Goal: Navigation & Orientation: Find specific page/section

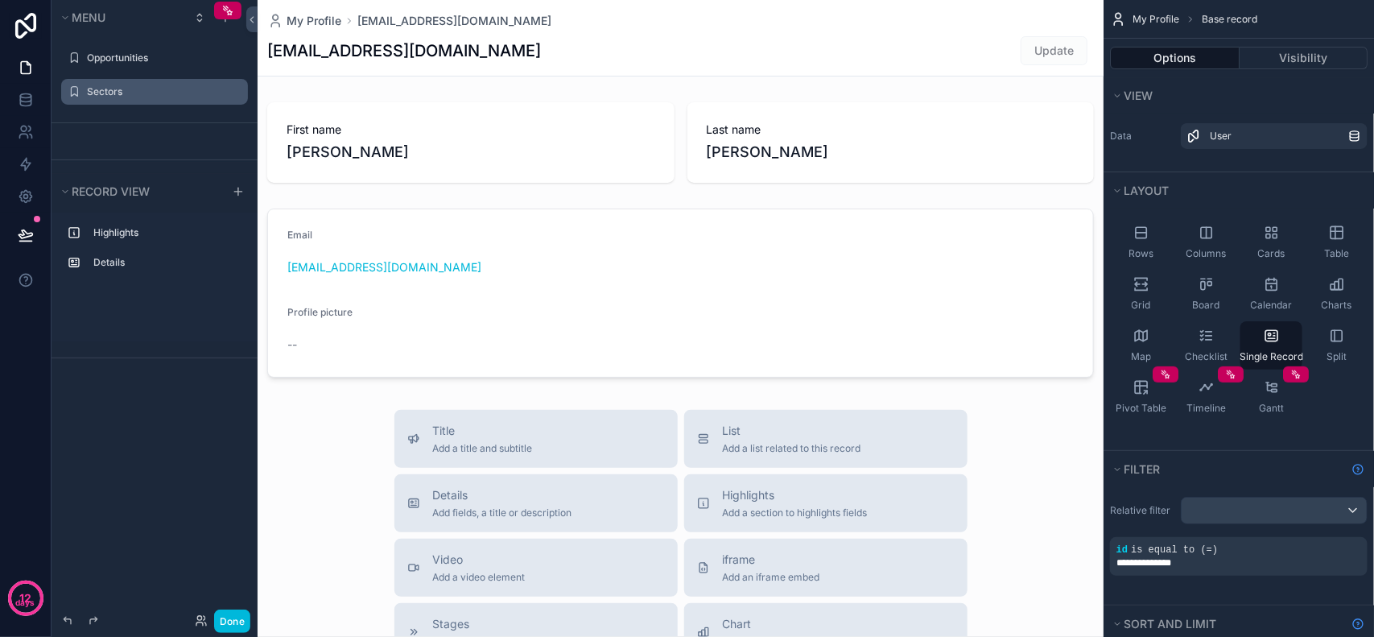
click at [114, 97] on label "Sectors" at bounding box center [162, 91] width 151 height 13
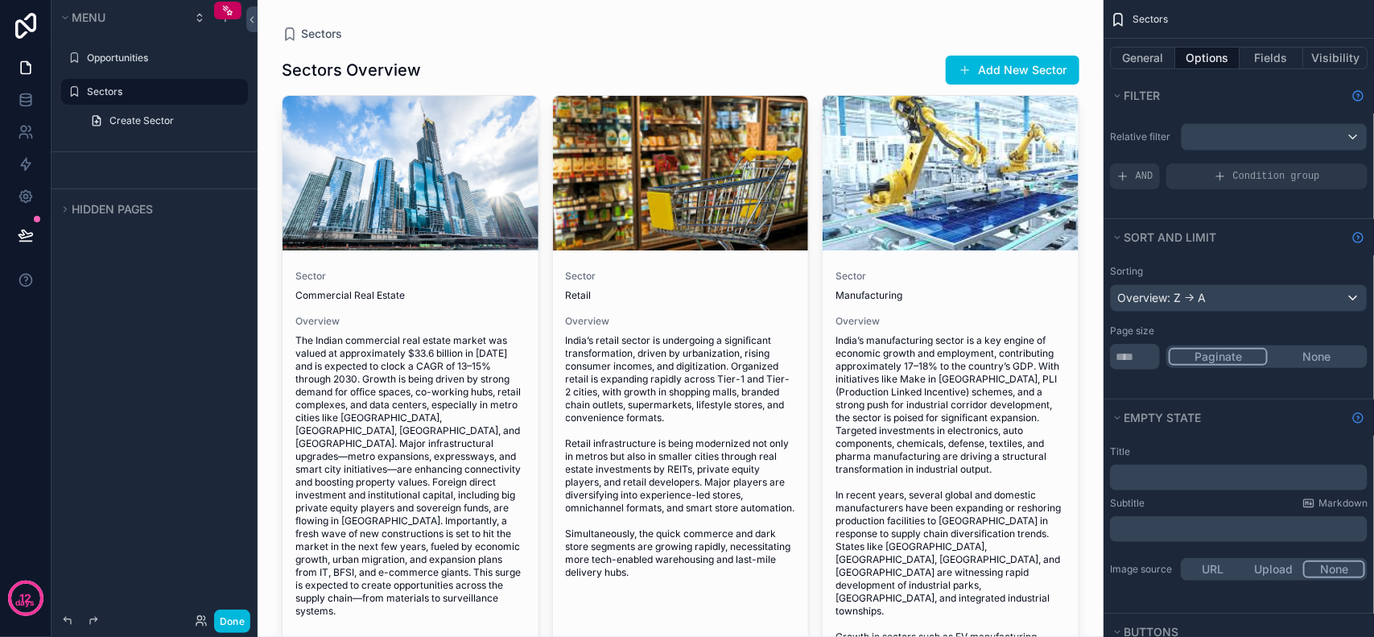
click at [641, 49] on div "scrollable content" at bounding box center [681, 399] width 824 height 798
click at [375, 12] on div "Sectors Sectors Overview Add New Sector Sector Commercial Real Estate Overview …" at bounding box center [681, 399] width 824 height 798
click at [401, 4] on div "Sectors Sectors Overview Add New Sector Sector Commercial Real Estate Overview …" at bounding box center [681, 399] width 824 height 798
click at [436, 10] on div "Sectors Sectors Overview Add New Sector Sector Commercial Real Estate Overview …" at bounding box center [681, 399] width 824 height 798
click at [459, 12] on div "Sectors Sectors Overview Add New Sector Sector Commercial Real Estate Overview …" at bounding box center [681, 399] width 824 height 798
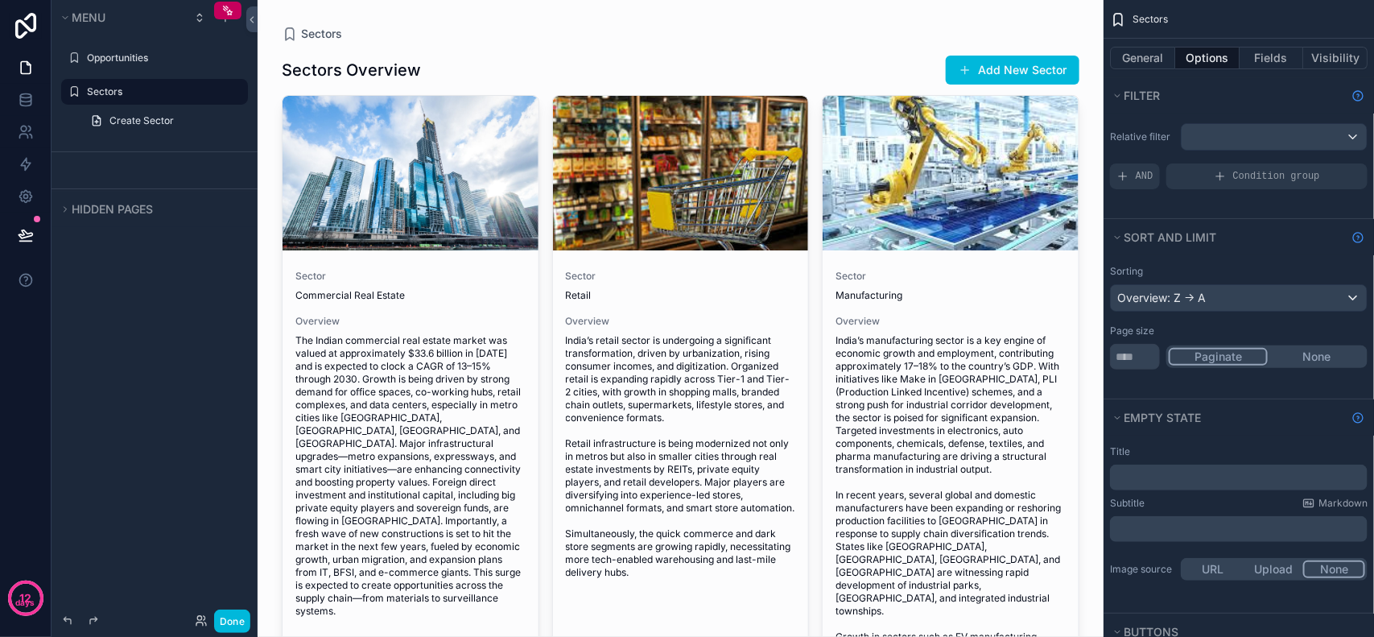
click at [868, 36] on div "Sectors" at bounding box center [681, 34] width 798 height 16
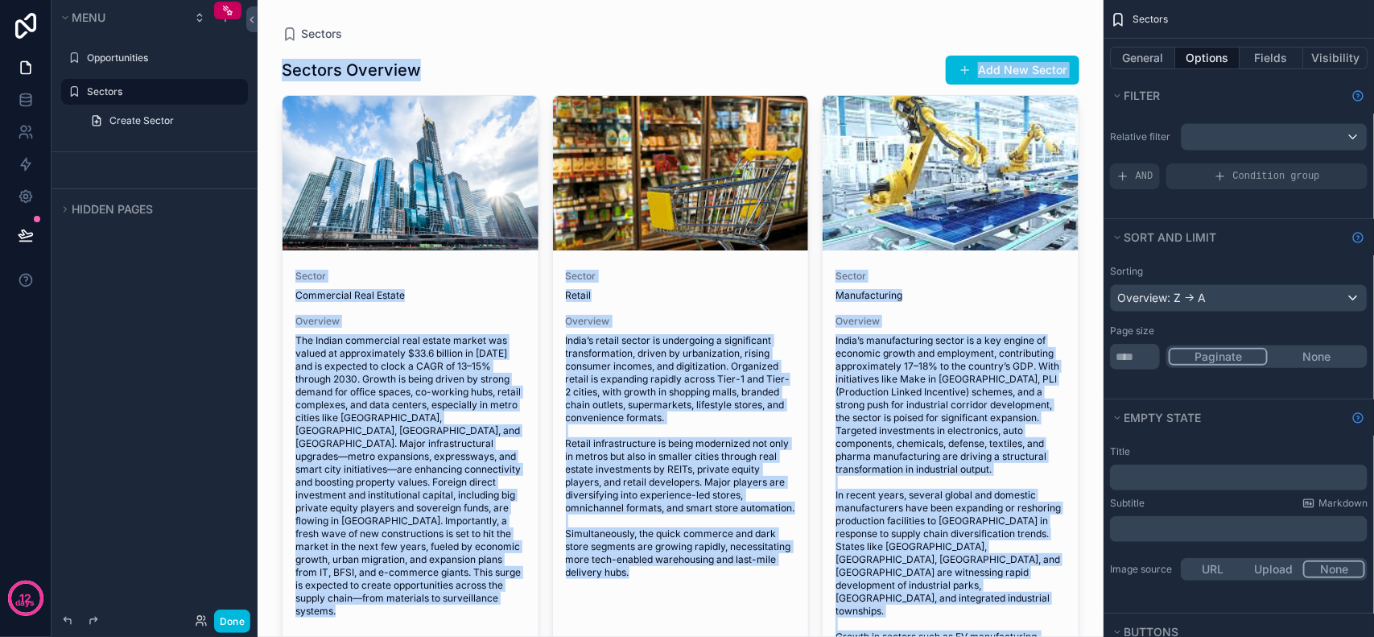
drag, startPoint x: 863, startPoint y: 30, endPoint x: 286, endPoint y: -23, distance: 579.6
click at [286, 0] on html "12 days Menu Opportunities Sectors Create Sector Hidden pages Done Opportunitie…" at bounding box center [687, 318] width 1374 height 637
click at [392, 55] on div "Sectors Overview Add New Sector" at bounding box center [681, 70] width 798 height 31
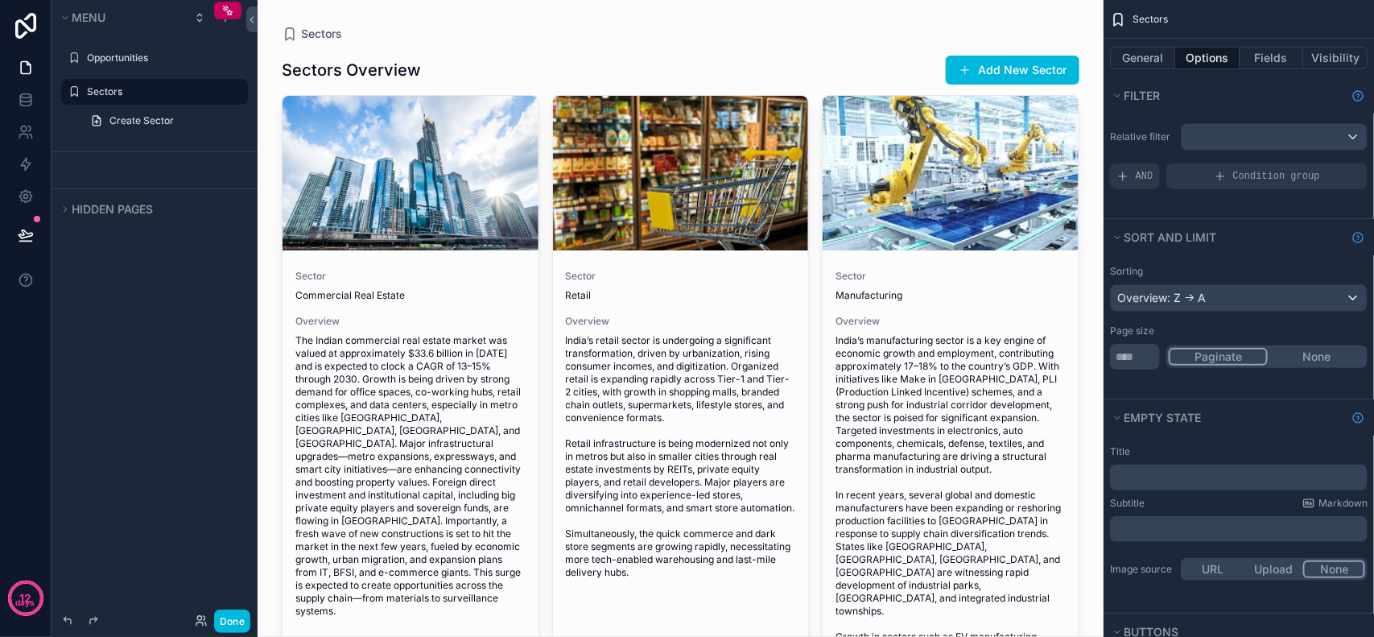
drag, startPoint x: 503, startPoint y: 19, endPoint x: 513, endPoint y: 20, distance: 9.8
click at [505, 20] on div "Sectors Sectors Overview Add New Sector Sector Commercial Real Estate Overview …" at bounding box center [681, 399] width 824 height 798
click at [557, 21] on div "Sectors Sectors Overview Add New Sector Sector Commercial Real Estate Overview …" at bounding box center [681, 399] width 824 height 798
click at [577, 21] on div "Sectors Sectors Overview Add New Sector Sector Commercial Real Estate Overview …" at bounding box center [681, 399] width 824 height 798
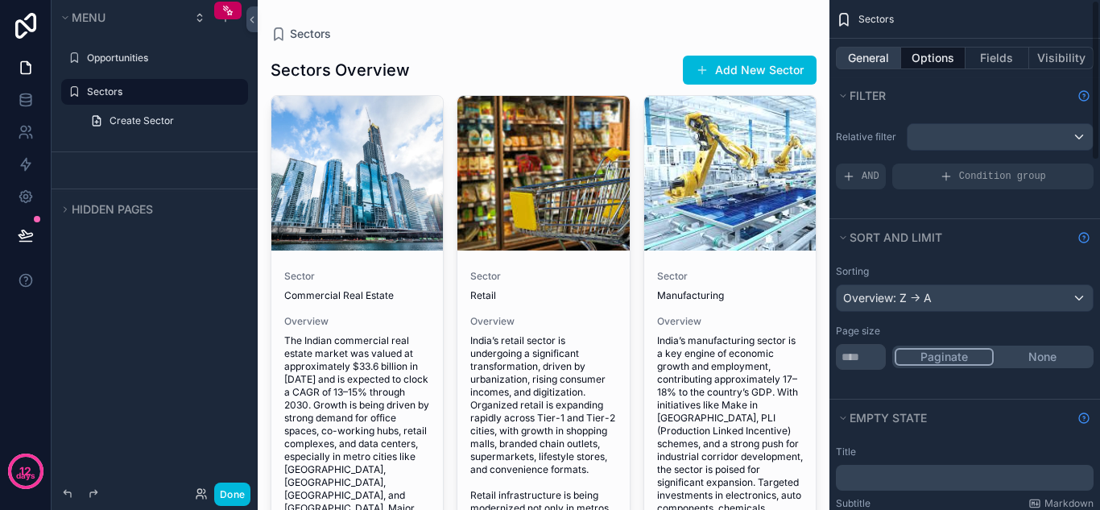
click at [886, 59] on button "General" at bounding box center [868, 58] width 65 height 23
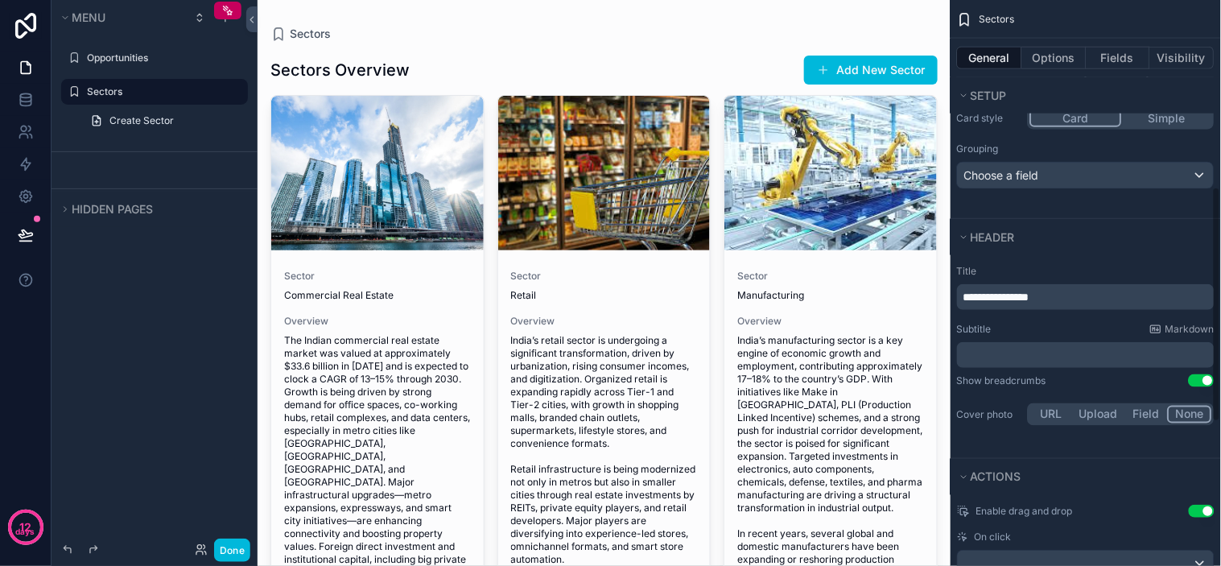
scroll to position [447, 0]
click at [1049, 171] on div "Choose a field" at bounding box center [1086, 173] width 256 height 26
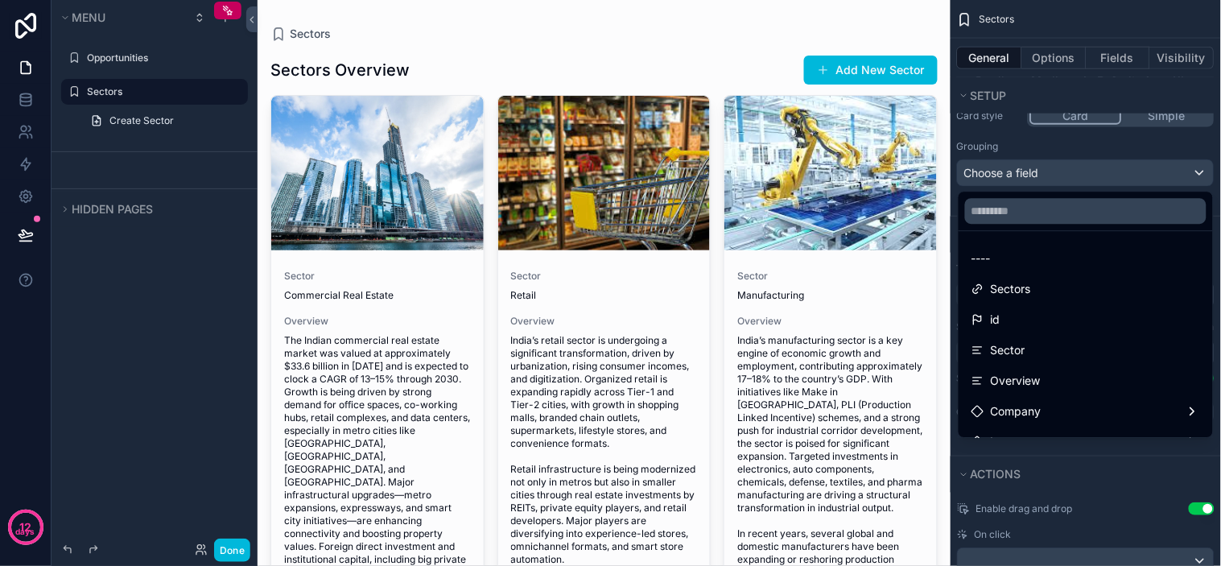
click at [1081, 172] on div "scrollable content" at bounding box center [610, 283] width 1221 height 566
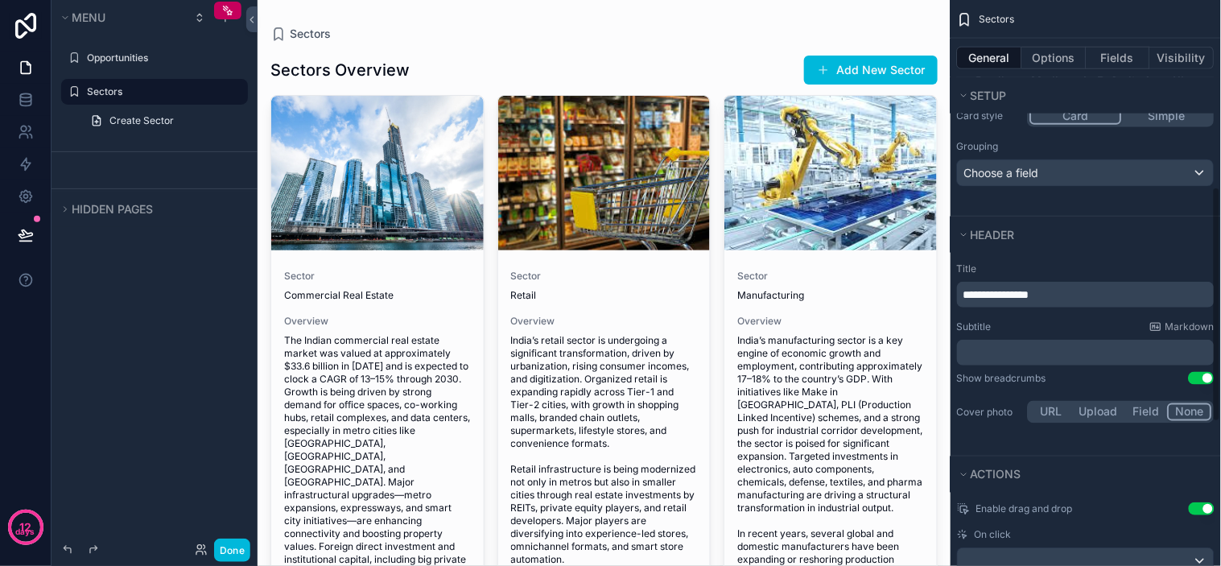
click at [1093, 201] on div "Card size Small Medium Default XL Card style Card Simple Grouping Choose a field" at bounding box center [1086, 127] width 270 height 175
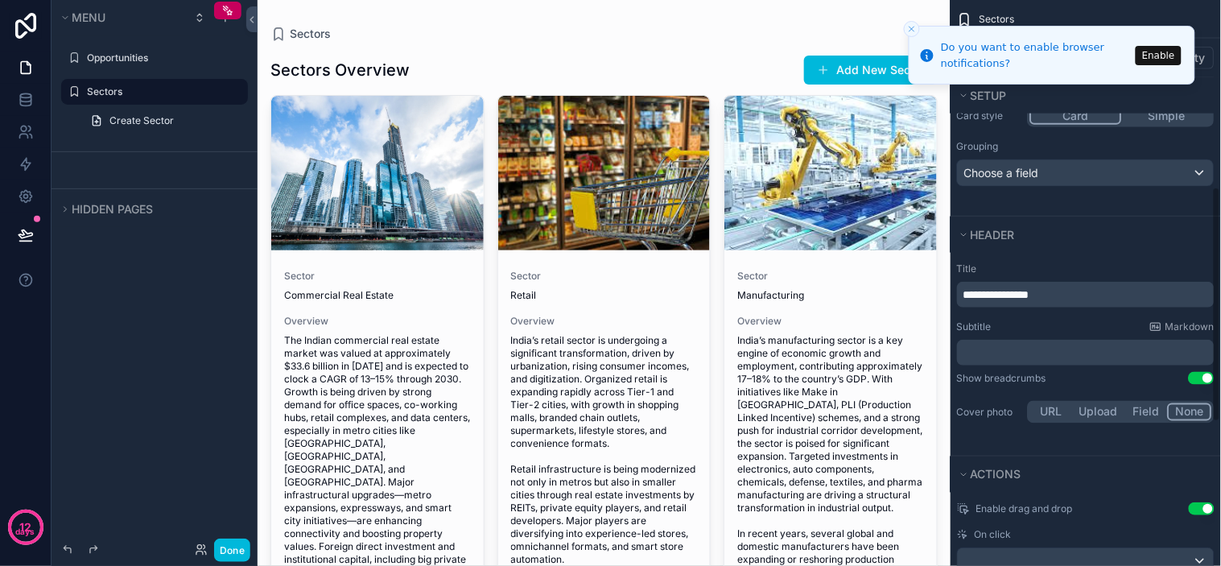
drag, startPoint x: 1100, startPoint y: 251, endPoint x: 1113, endPoint y: 251, distance: 12.9
click at [1105, 251] on div "Header" at bounding box center [1086, 235] width 270 height 36
drag, startPoint x: 1077, startPoint y: 252, endPoint x: 1105, endPoint y: 246, distance: 28.9
click at [1084, 248] on div "Header" at bounding box center [1086, 235] width 270 height 36
click at [1107, 246] on button "Header" at bounding box center [1081, 235] width 248 height 23
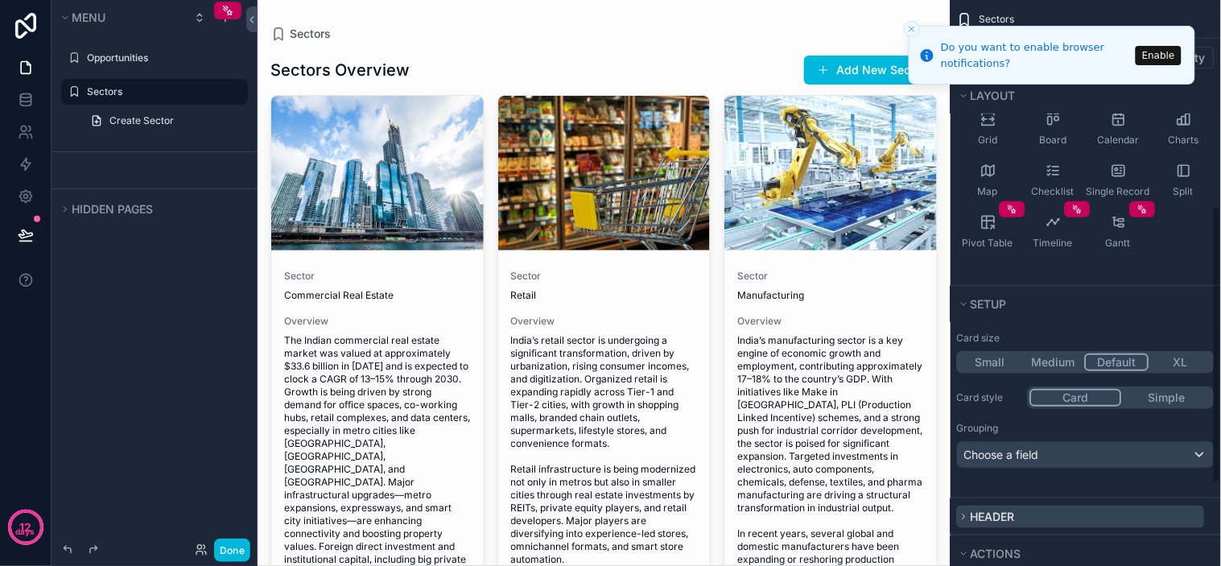
click at [1115, 246] on div "Sectors General Options Fields Visibility View Data Sectors Layout Rows Columns…" at bounding box center [1086, 399] width 270 height 1129
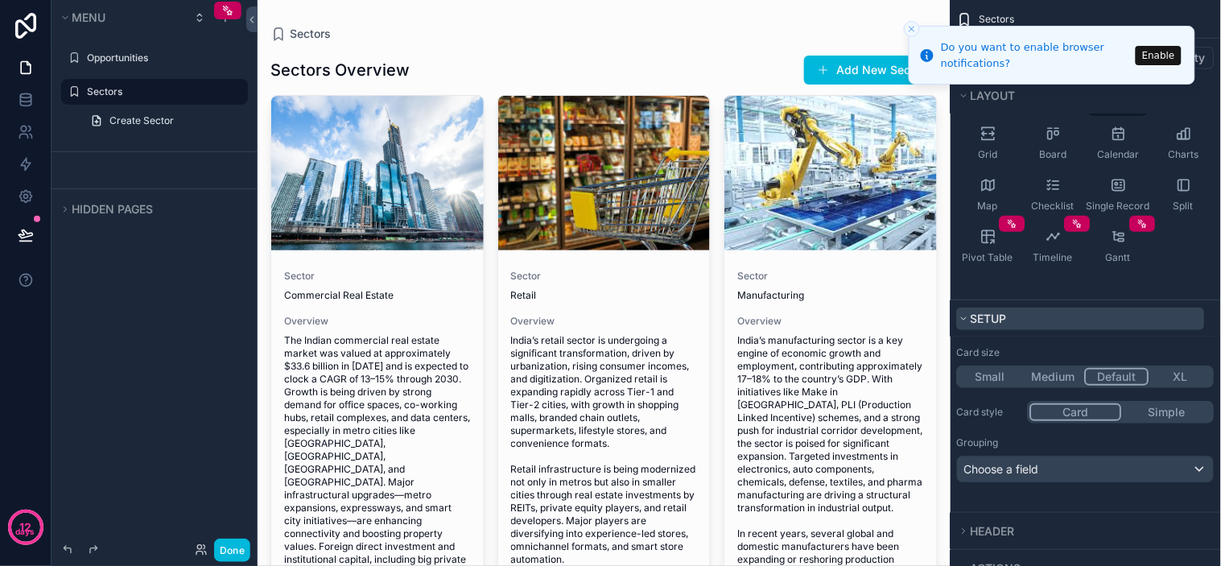
click at [1053, 312] on button "Setup" at bounding box center [1081, 319] width 248 height 23
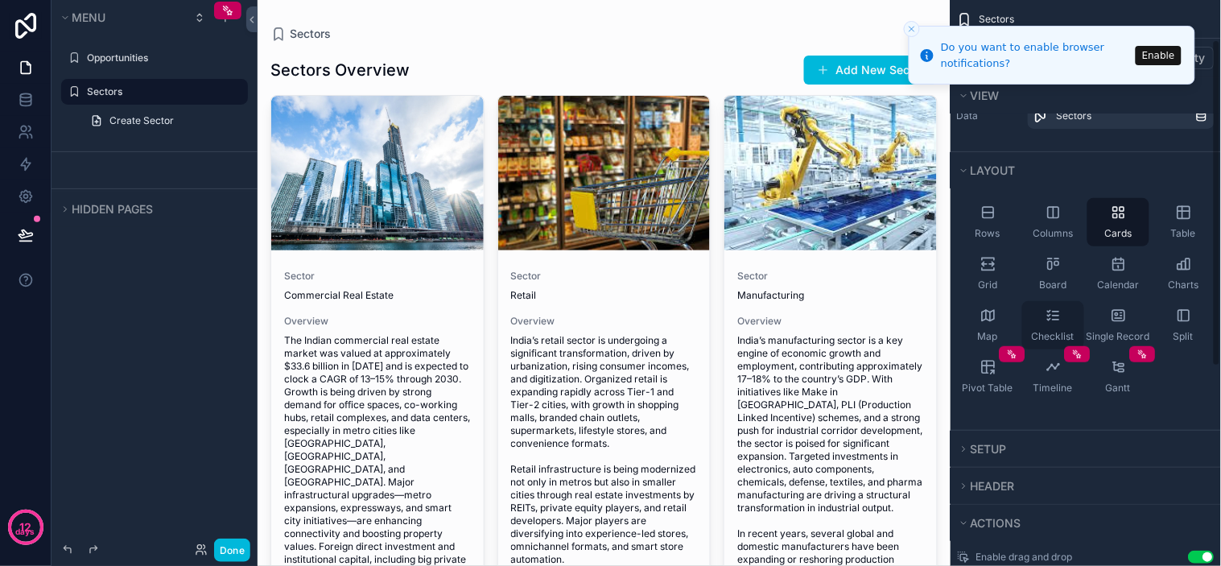
scroll to position [0, 0]
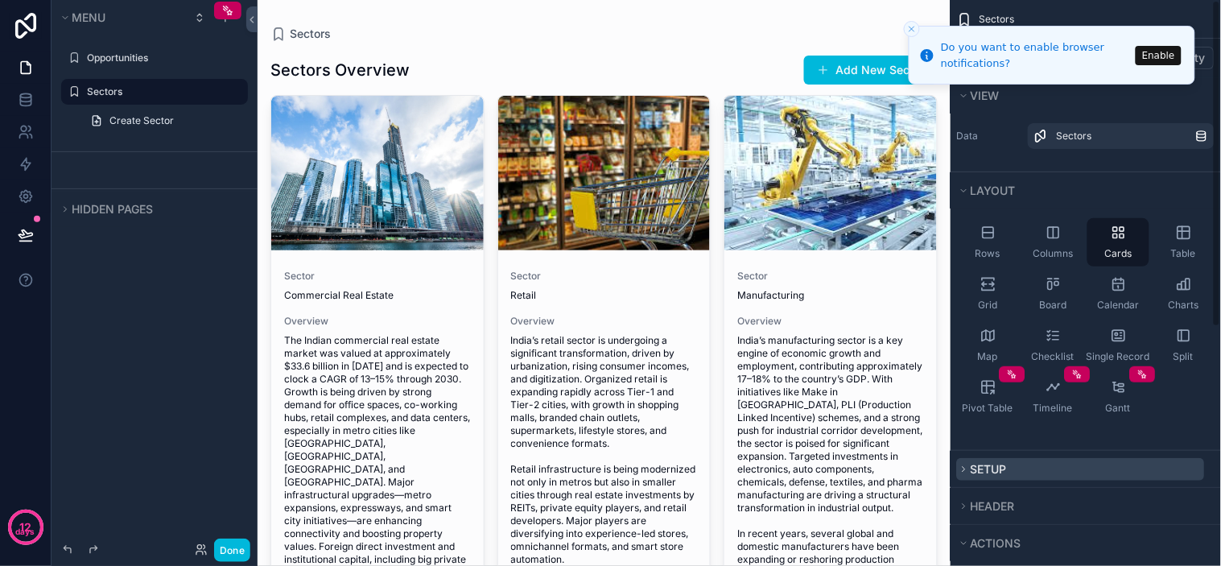
click at [1009, 473] on button "Setup" at bounding box center [1081, 469] width 248 height 23
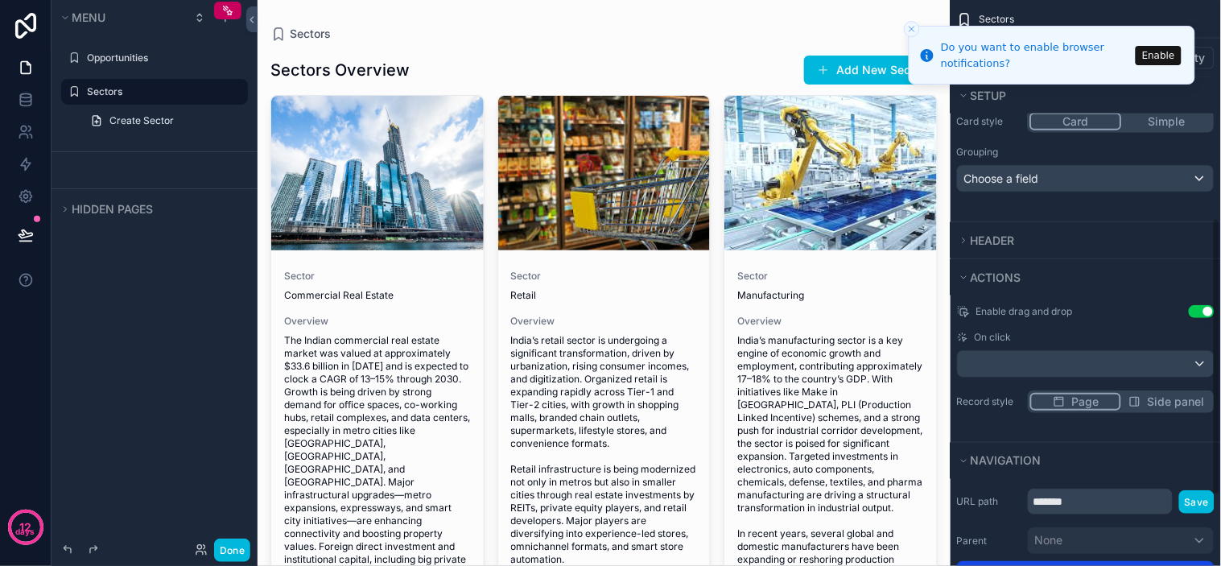
scroll to position [447, 0]
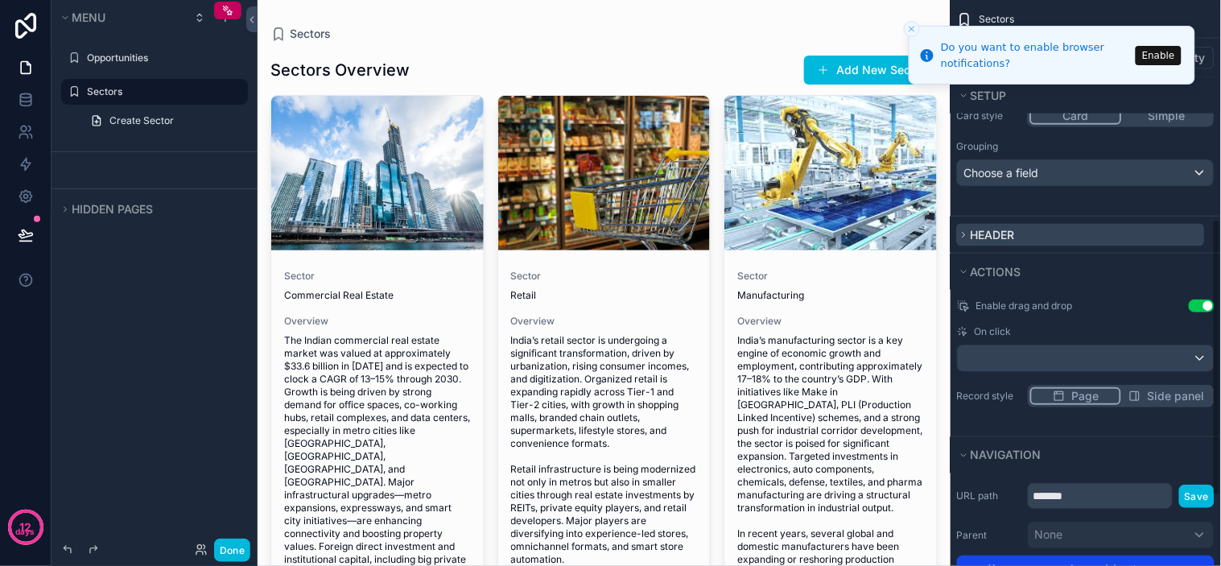
click at [1066, 225] on button "Header" at bounding box center [1081, 235] width 248 height 23
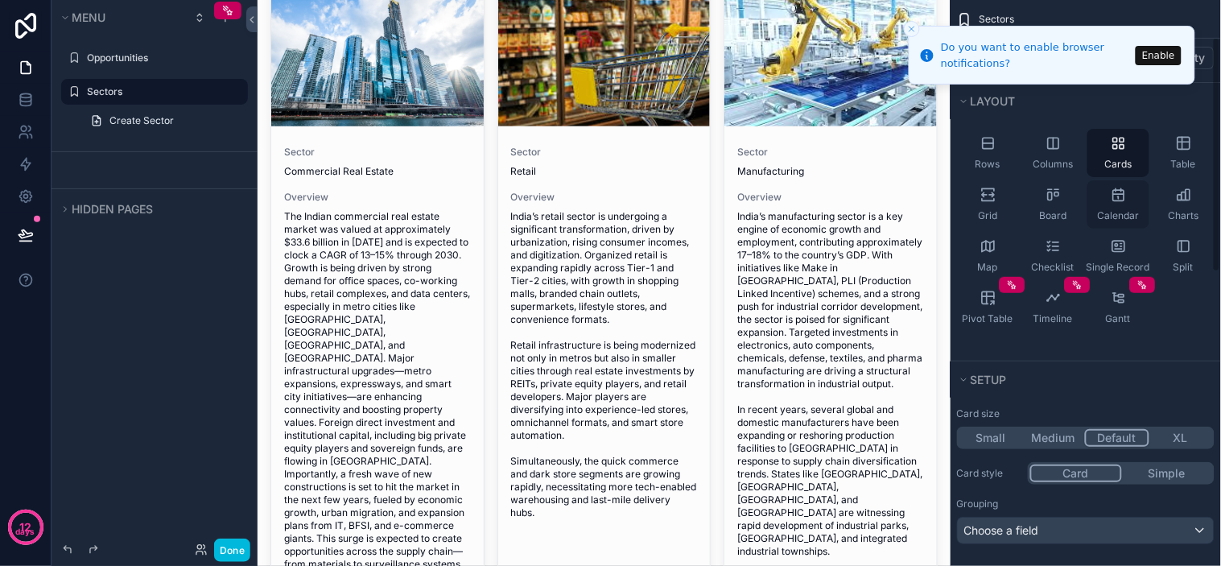
scroll to position [0, 0]
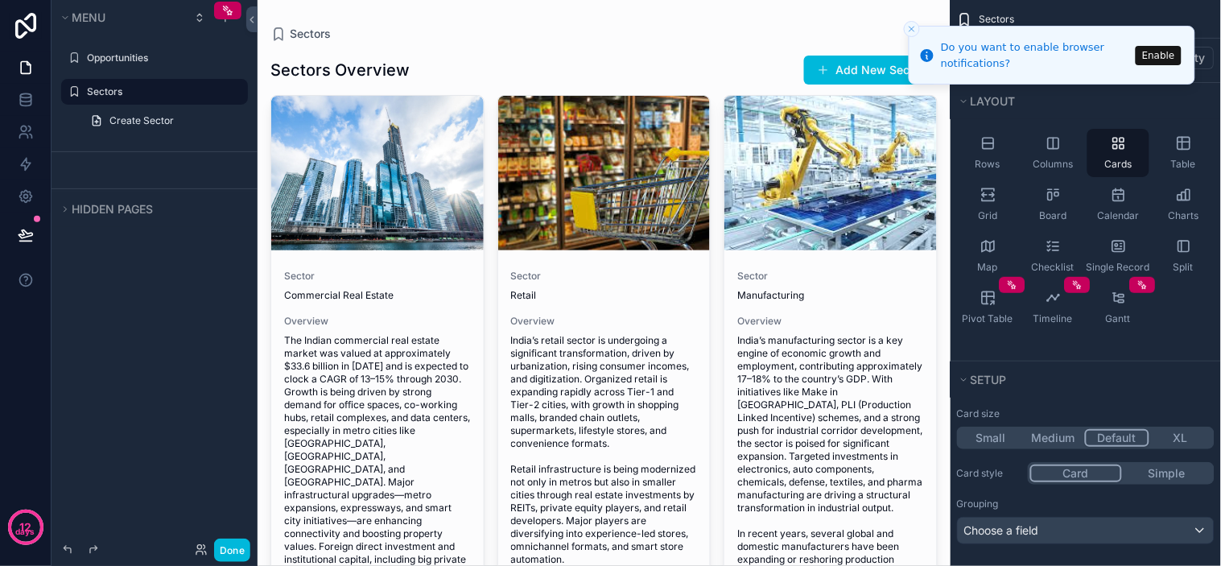
click at [1154, 50] on button "Enable" at bounding box center [1159, 55] width 46 height 19
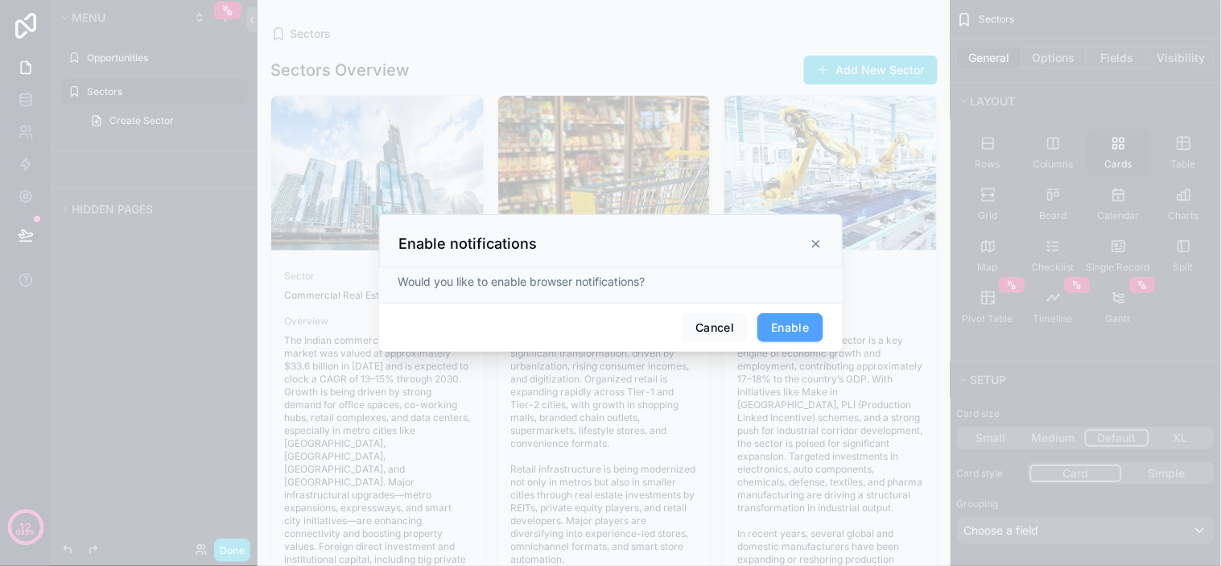
click at [814, 330] on button "Enable" at bounding box center [790, 327] width 65 height 29
click at [815, 238] on icon at bounding box center [816, 241] width 13 height 13
click at [814, 242] on icon at bounding box center [816, 241] width 13 height 13
click at [816, 247] on icon at bounding box center [816, 241] width 13 height 13
click at [653, 33] on div at bounding box center [610, 283] width 1221 height 566
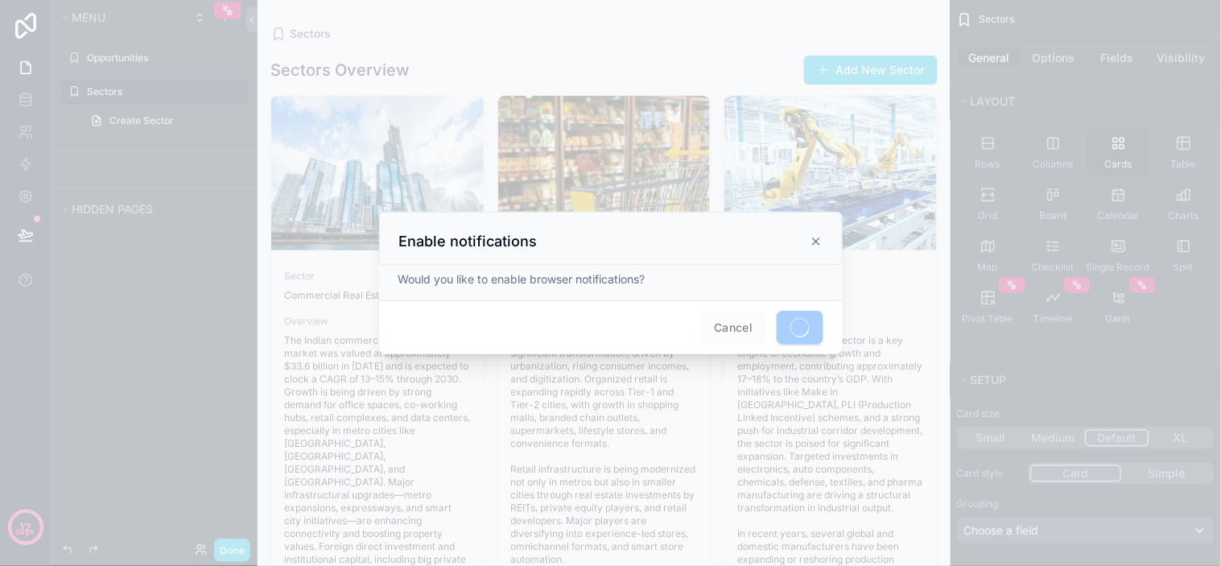
drag, startPoint x: 782, startPoint y: 325, endPoint x: 782, endPoint y: 314, distance: 11.3
click at [782, 324] on span at bounding box center [800, 328] width 47 height 34
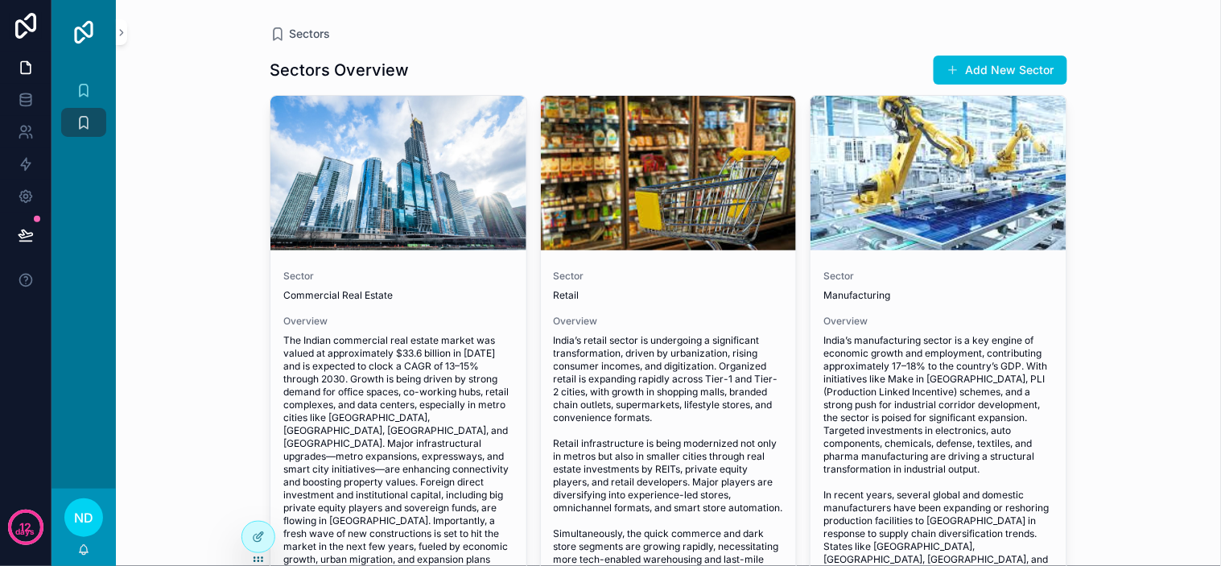
click at [1103, 252] on div "Sectors Sectors Overview Add New Sector Sector Commercial Real Estate Overview …" at bounding box center [668, 283] width 1105 height 566
click at [1128, 263] on div "Sectors Sectors Overview Add New Sector Sector Commercial Real Estate Overview …" at bounding box center [668, 283] width 1105 height 566
click at [1140, 266] on div "Sectors Sectors Overview Add New Sector Sector Commercial Real Estate Overview …" at bounding box center [668, 283] width 1105 height 566
click at [1144, 266] on div "Sectors Sectors Overview Add New Sector Sector Commercial Real Estate Overview …" at bounding box center [668, 283] width 1105 height 566
click at [1151, 266] on div "Sectors Sectors Overview Add New Sector Sector Commercial Real Estate Overview …" at bounding box center [668, 283] width 1105 height 566
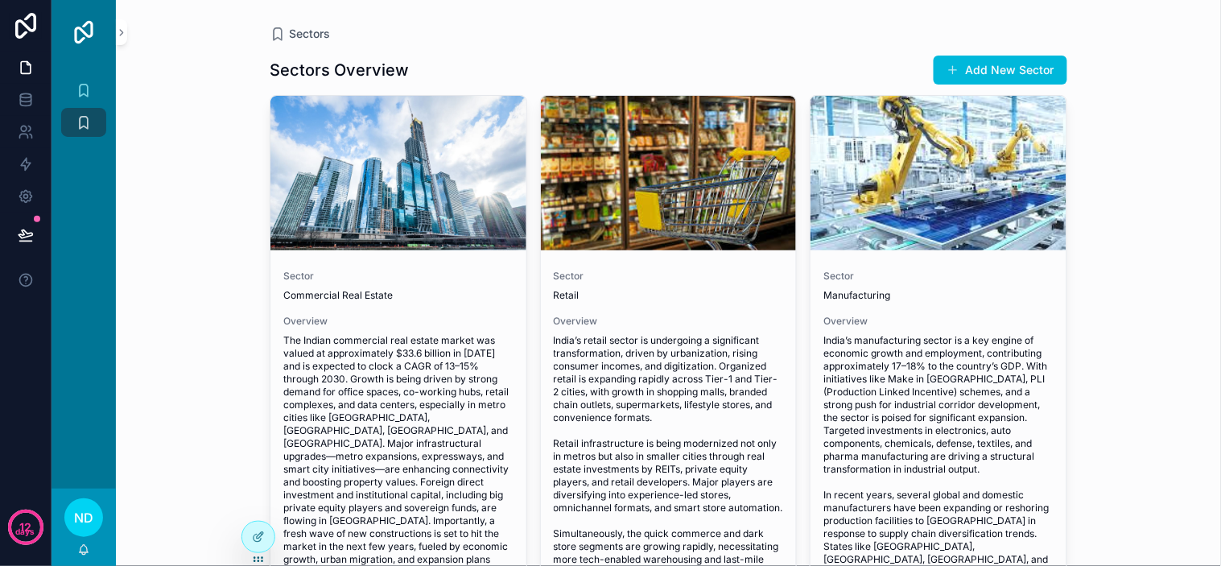
drag, startPoint x: 1151, startPoint y: 266, endPoint x: 1159, endPoint y: 262, distance: 9.0
click at [1155, 266] on div "Sectors Sectors Overview Add New Sector Sector Commercial Real Estate Overview …" at bounding box center [668, 283] width 1105 height 566
drag, startPoint x: 1160, startPoint y: 260, endPoint x: 1157, endPoint y: 272, distance: 12.5
click at [1161, 260] on div "Sectors Sectors Overview Add New Sector Sector Commercial Real Estate Overview …" at bounding box center [668, 283] width 1105 height 566
click at [1153, 299] on div "Sectors Sectors Overview Add New Sector Sector Commercial Real Estate Overview …" at bounding box center [668, 283] width 1105 height 566
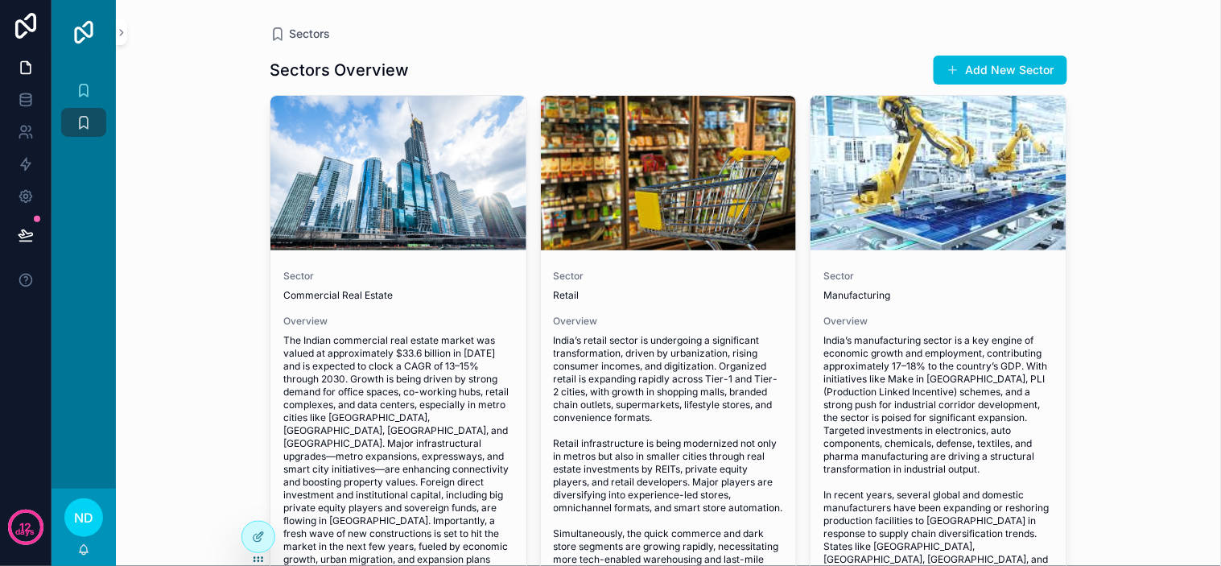
click at [1149, 285] on div "Sectors Sectors Overview Add New Sector Sector Commercial Real Estate Overview …" at bounding box center [668, 283] width 1105 height 566
drag, startPoint x: 1147, startPoint y: 283, endPoint x: 1192, endPoint y: 355, distance: 84.6
click at [1192, 355] on div "Sectors Sectors Overview Add New Sector Sector Commercial Real Estate Overview …" at bounding box center [668, 283] width 1105 height 566
click at [119, 36] on icon "scrollable content" at bounding box center [121, 33] width 11 height 12
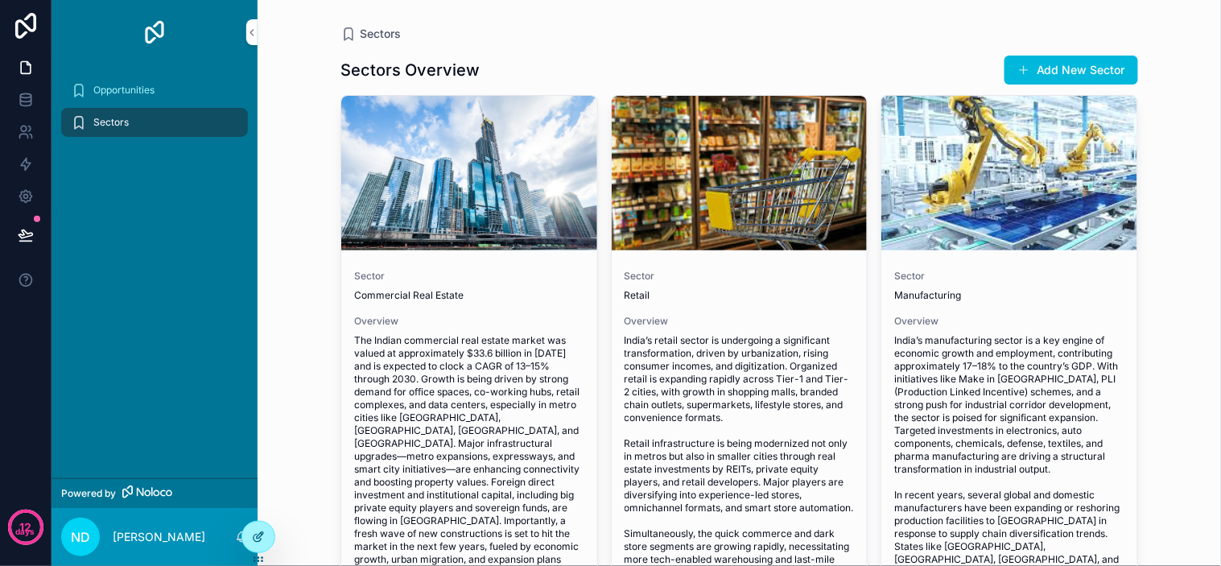
click at [262, 532] on icon at bounding box center [260, 535] width 6 height 6
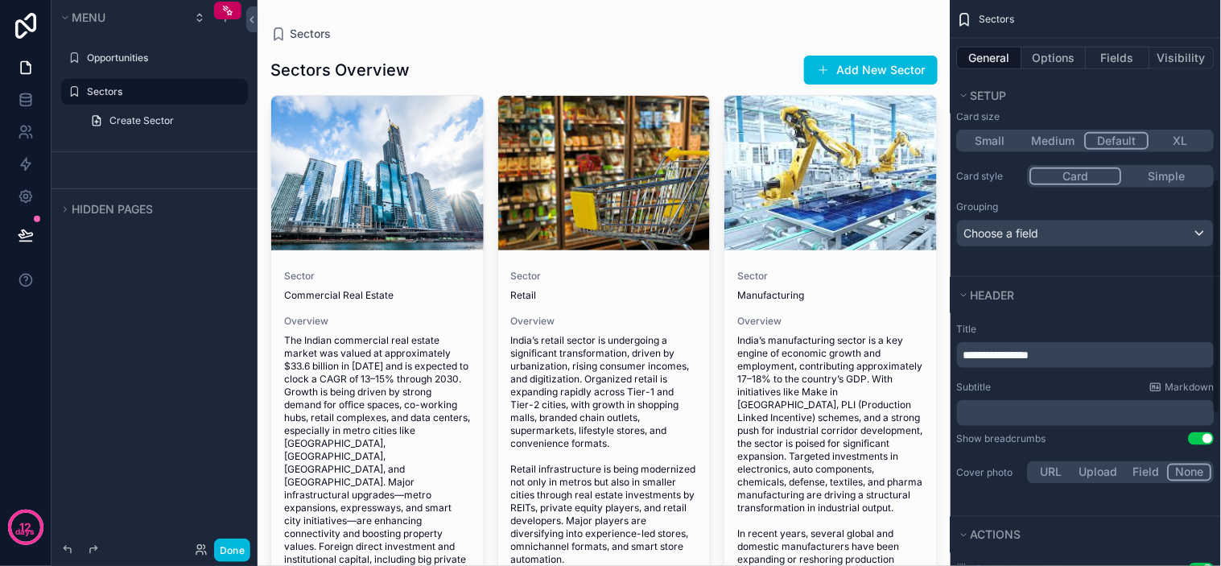
scroll to position [447, 0]
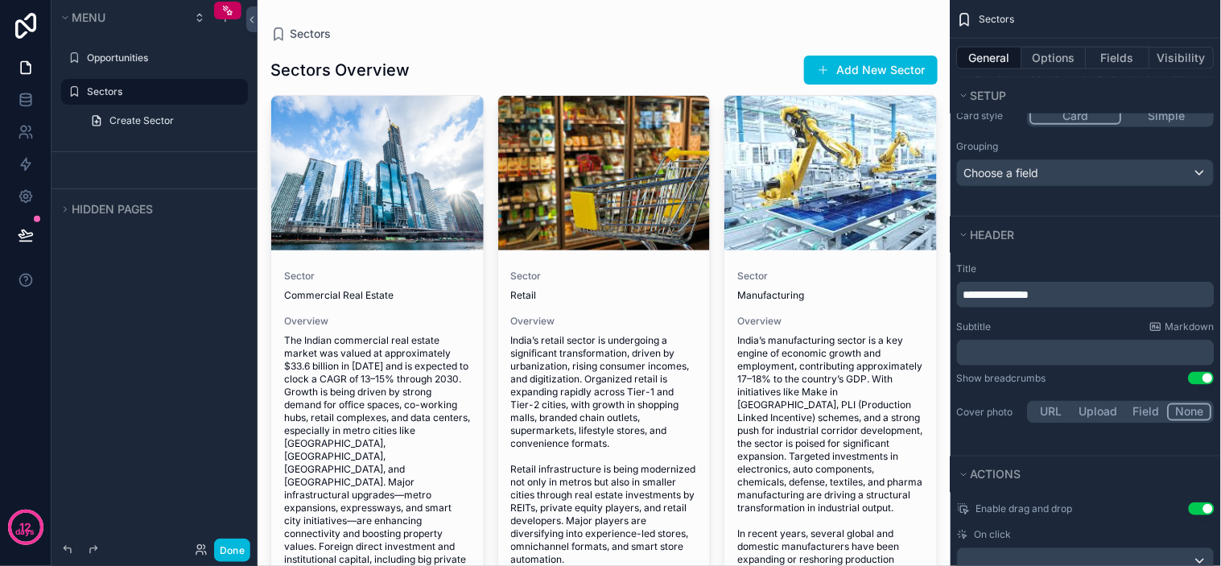
click at [872, 331] on div "scrollable content" at bounding box center [604, 437] width 693 height 875
click at [688, 9] on div "Sectors Sectors Overview Add New Sector Sector Commercial Real Estate Overview …" at bounding box center [604, 437] width 693 height 875
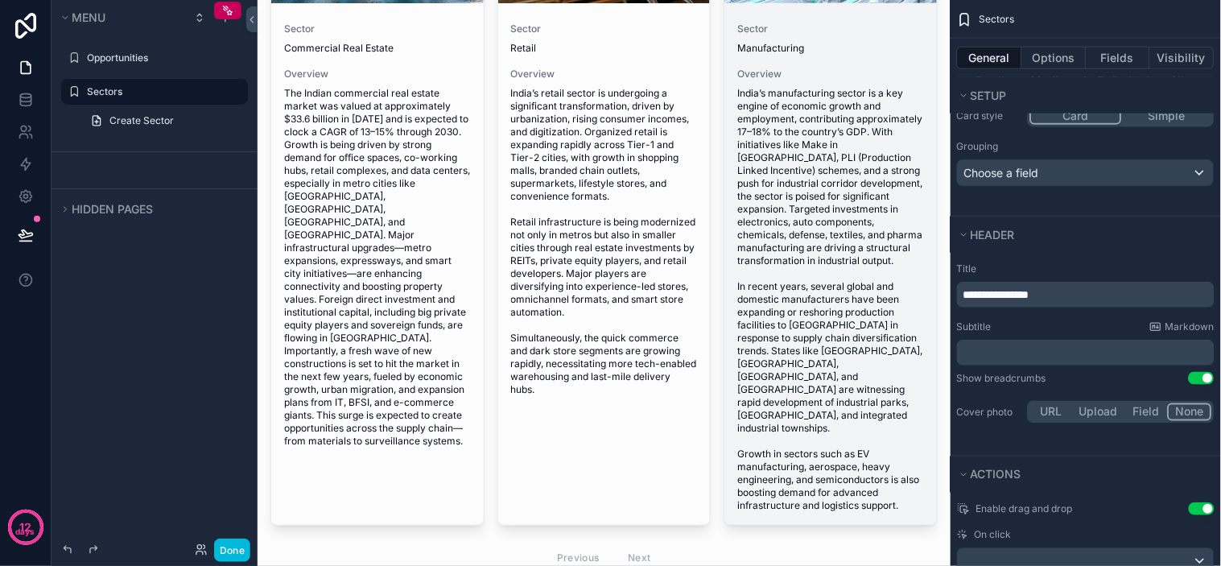
scroll to position [282, 0]
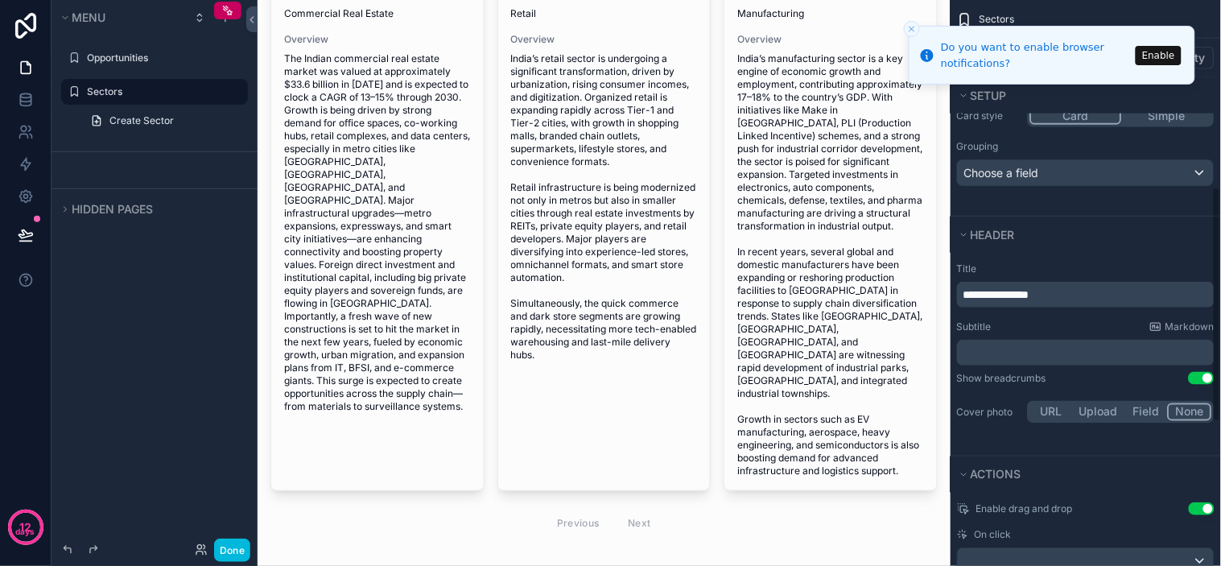
click at [906, 26] on button "Close toast" at bounding box center [912, 29] width 16 height 16
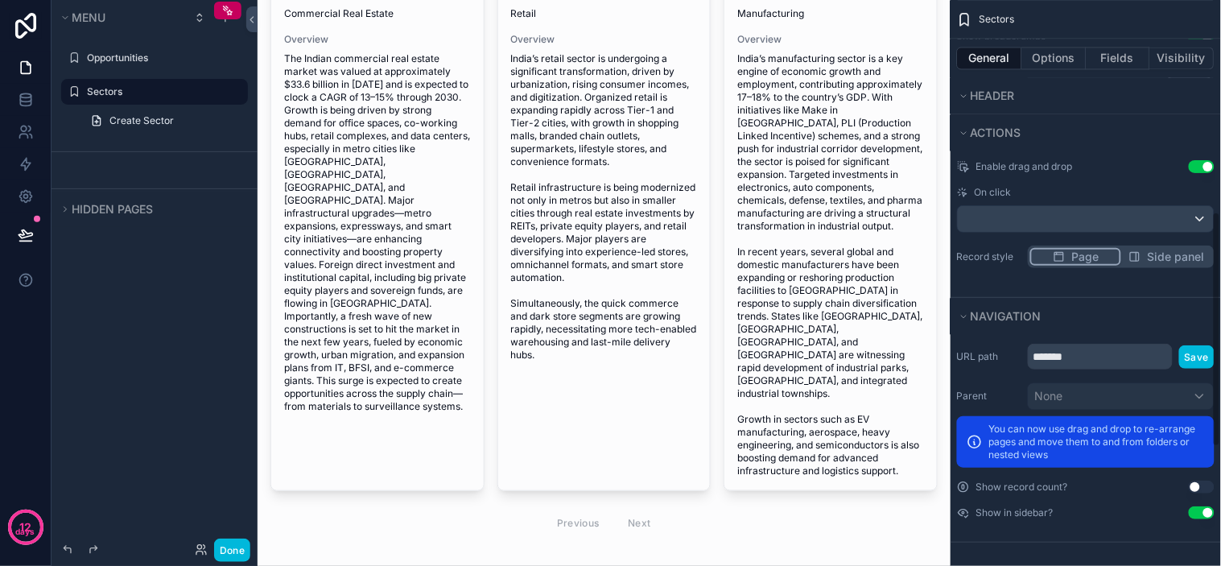
scroll to position [791, 0]
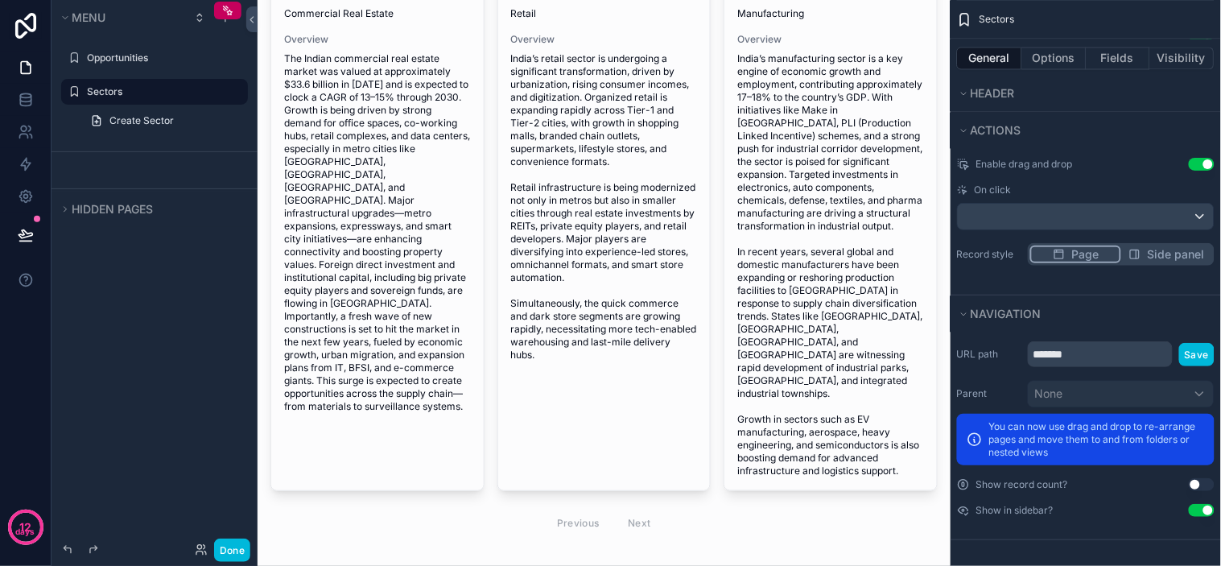
click at [1164, 250] on span "Side panel" at bounding box center [1176, 254] width 57 height 16
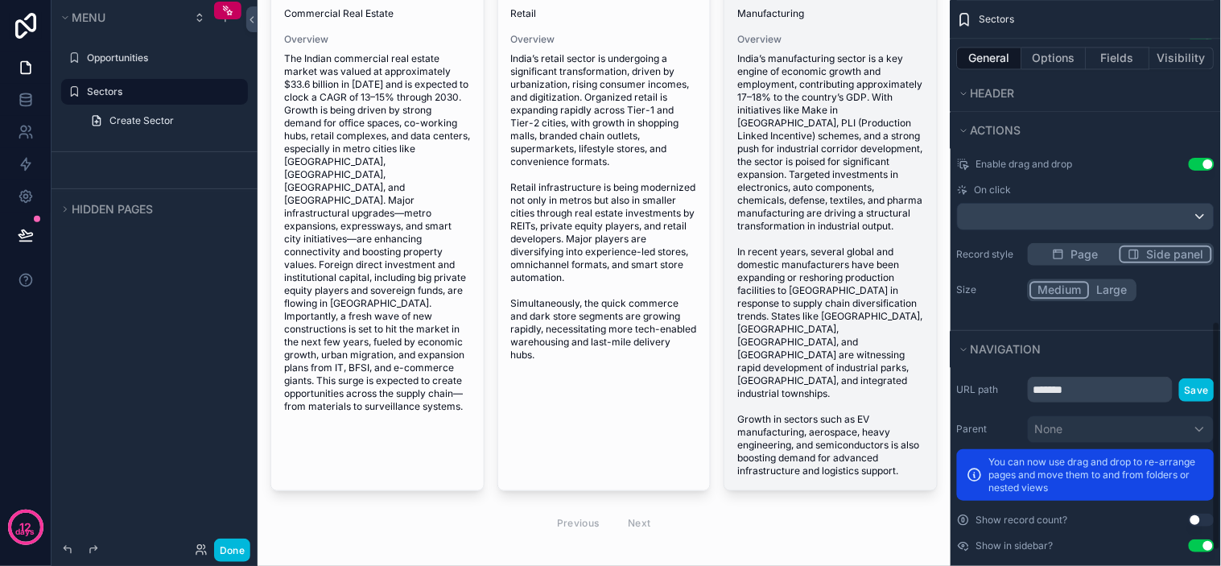
click at [889, 180] on span "India’s manufacturing sector is a key engine of economic growth and employment,…" at bounding box center [830, 264] width 187 height 425
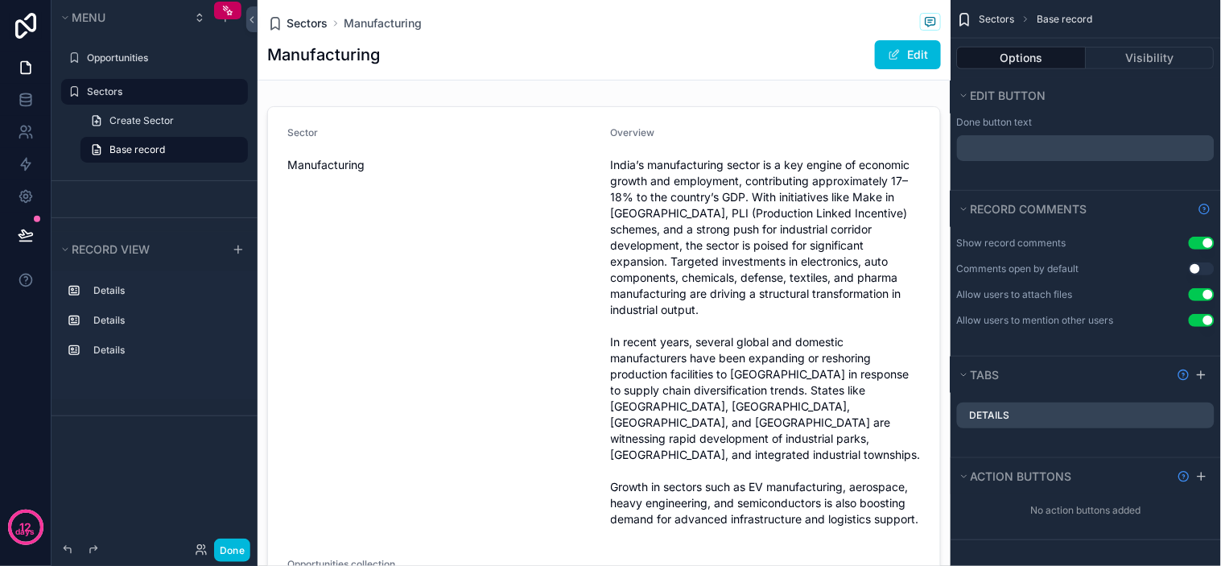
click at [311, 22] on span "Sectors" at bounding box center [307, 23] width 41 height 16
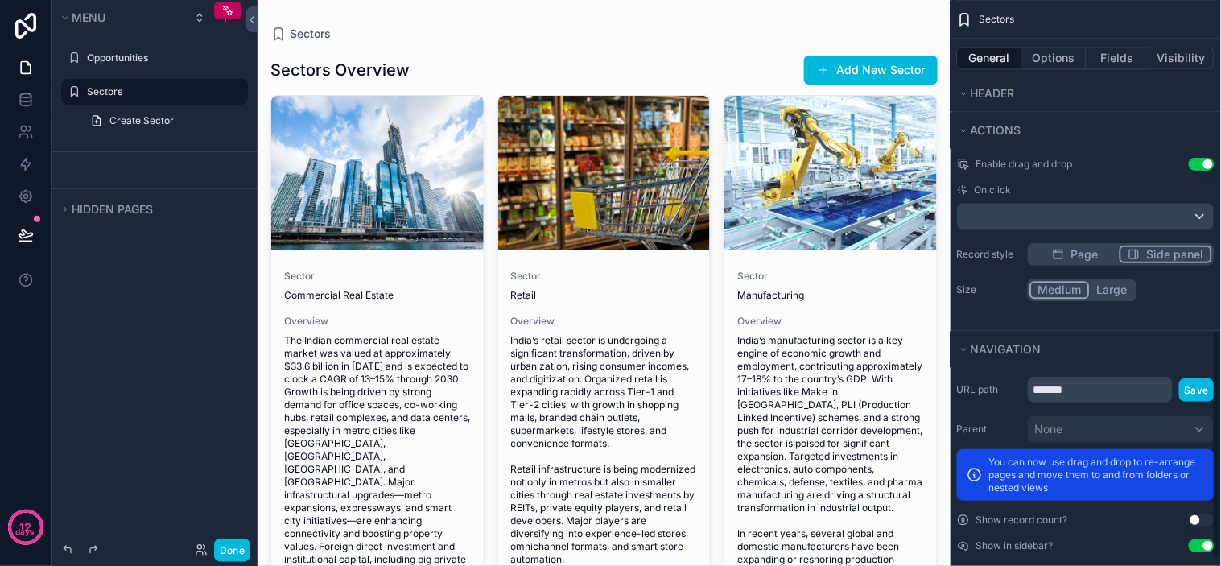
scroll to position [827, 0]
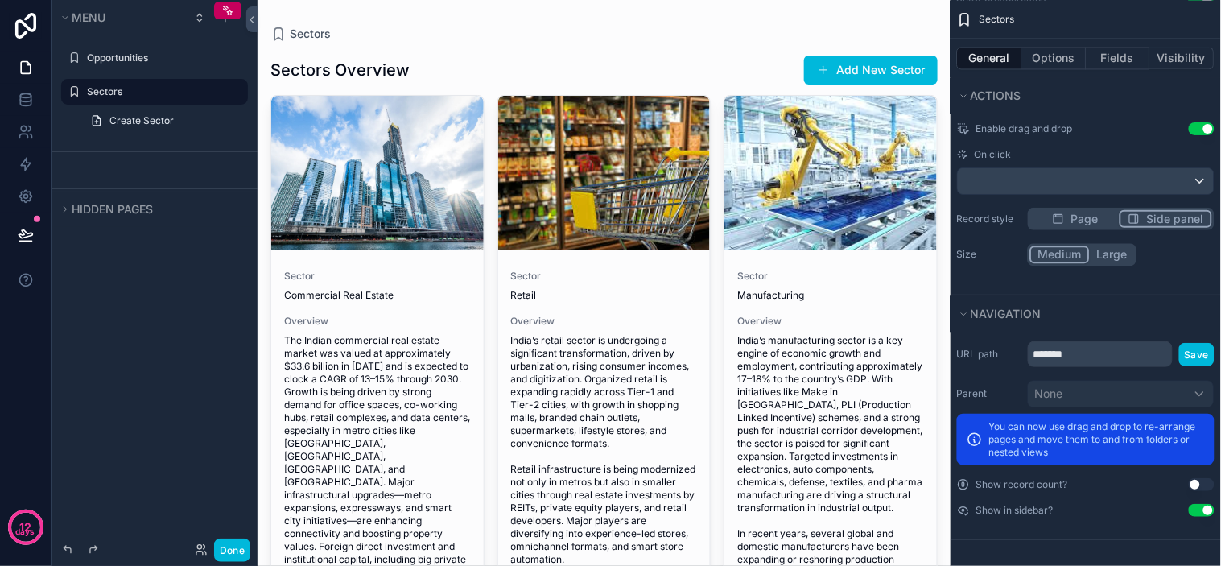
click at [932, 306] on div "Sectors Sectors Overview Add New Sector Sector Commercial Real Estate Overview …" at bounding box center [604, 437] width 693 height 875
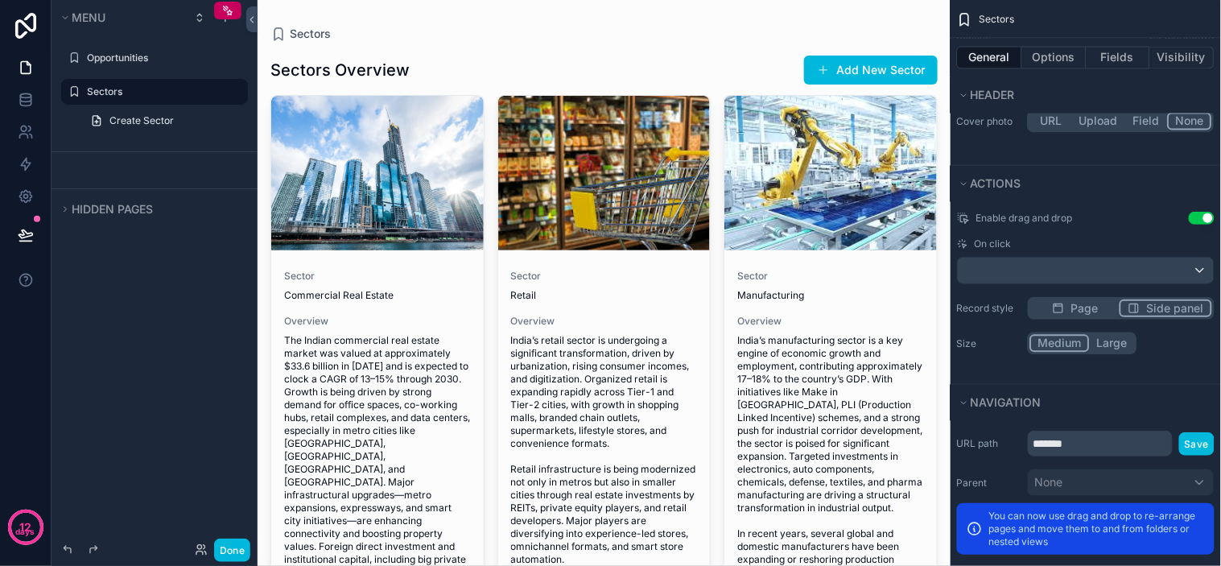
click at [1083, 303] on span "Page" at bounding box center [1084, 308] width 27 height 16
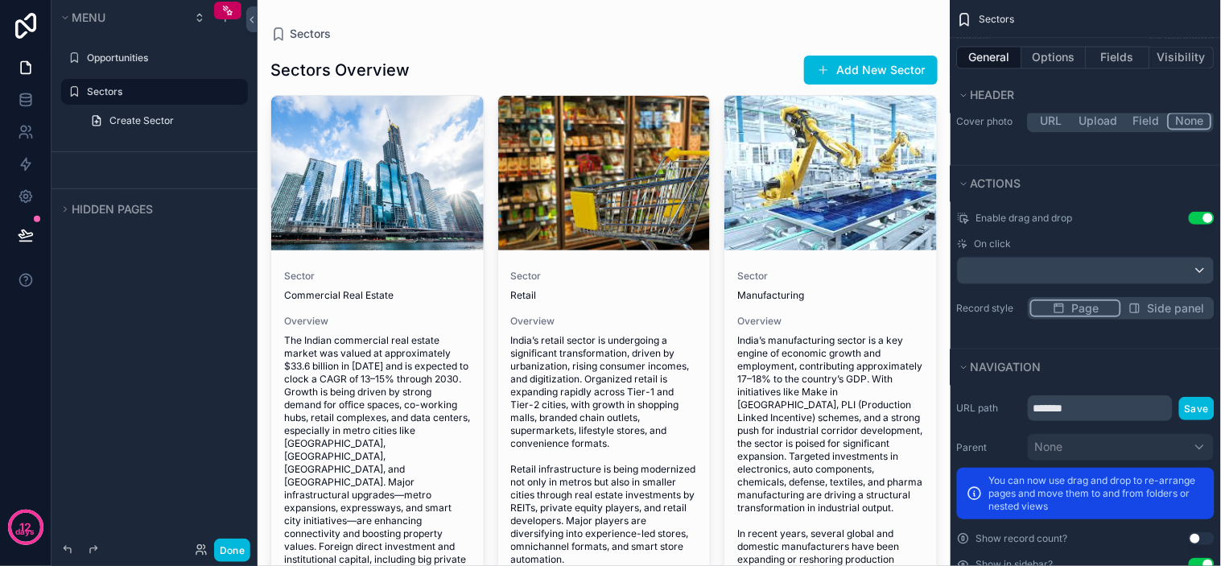
click at [1136, 304] on icon "scrollable content" at bounding box center [1135, 308] width 9 height 9
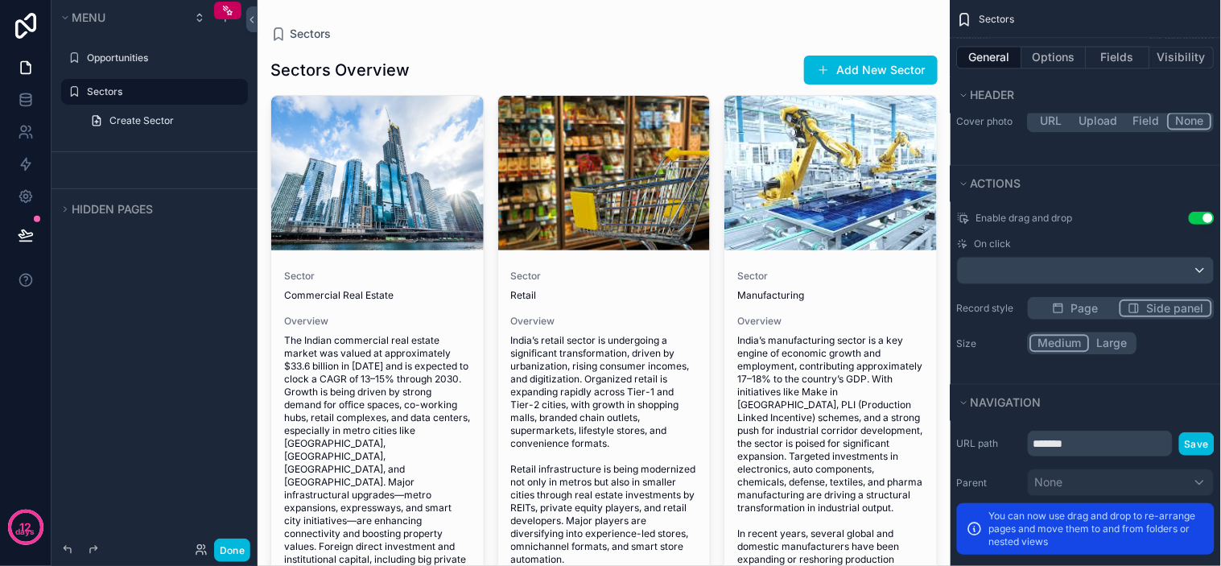
click at [1161, 308] on span "Side panel" at bounding box center [1175, 308] width 57 height 16
click at [1092, 308] on span "Page" at bounding box center [1084, 308] width 27 height 16
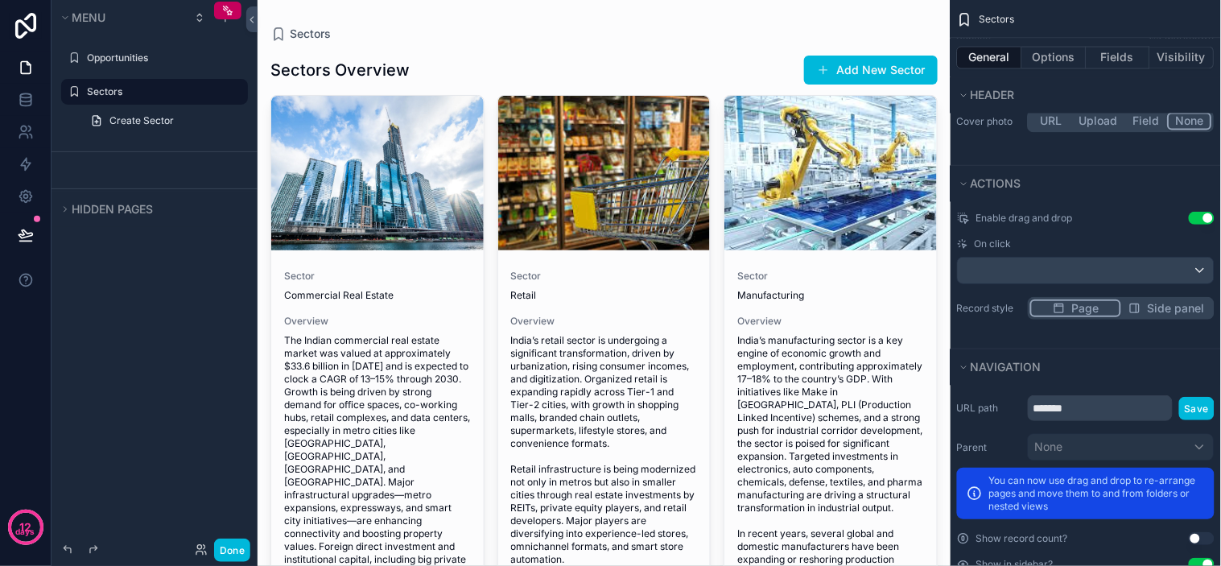
click at [1132, 310] on icon "scrollable content" at bounding box center [1135, 308] width 13 height 13
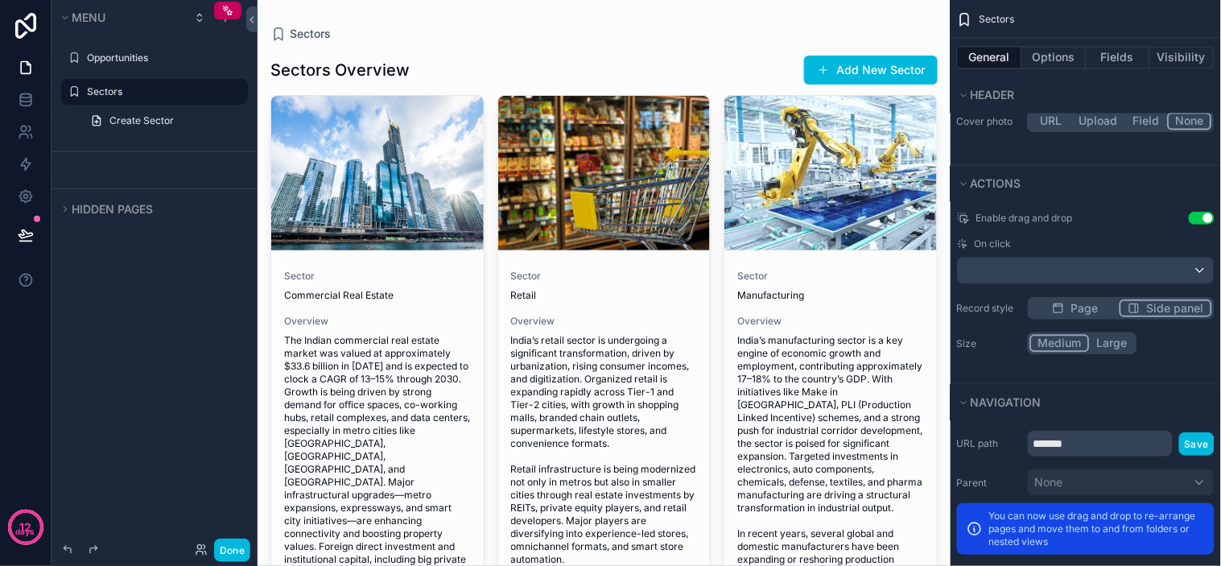
click at [1083, 314] on span "Page" at bounding box center [1084, 308] width 27 height 16
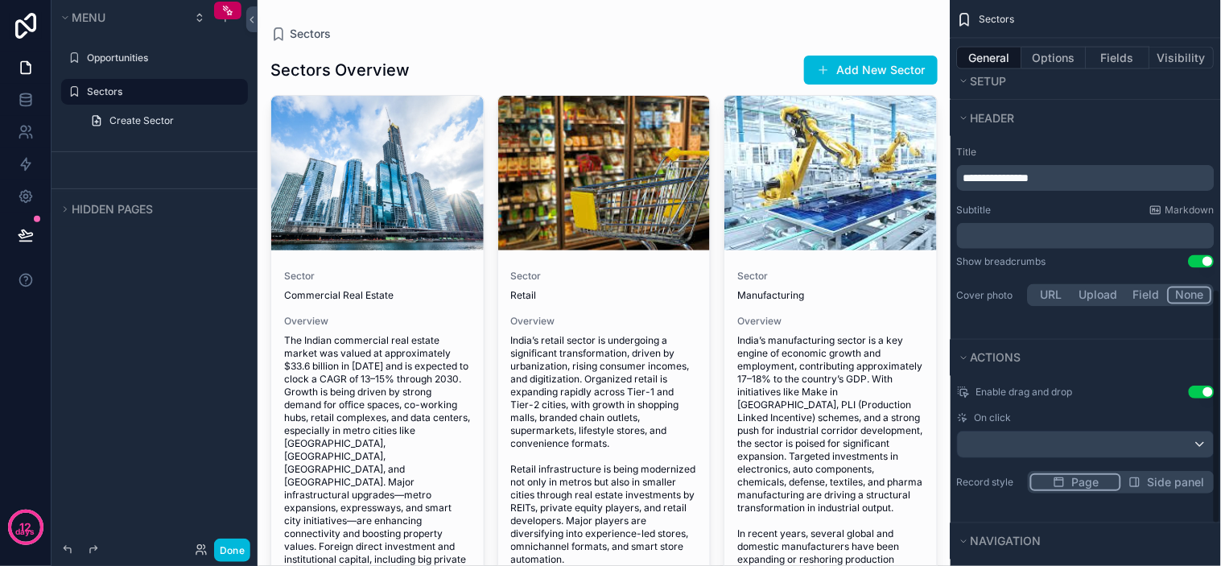
scroll to position [559, 0]
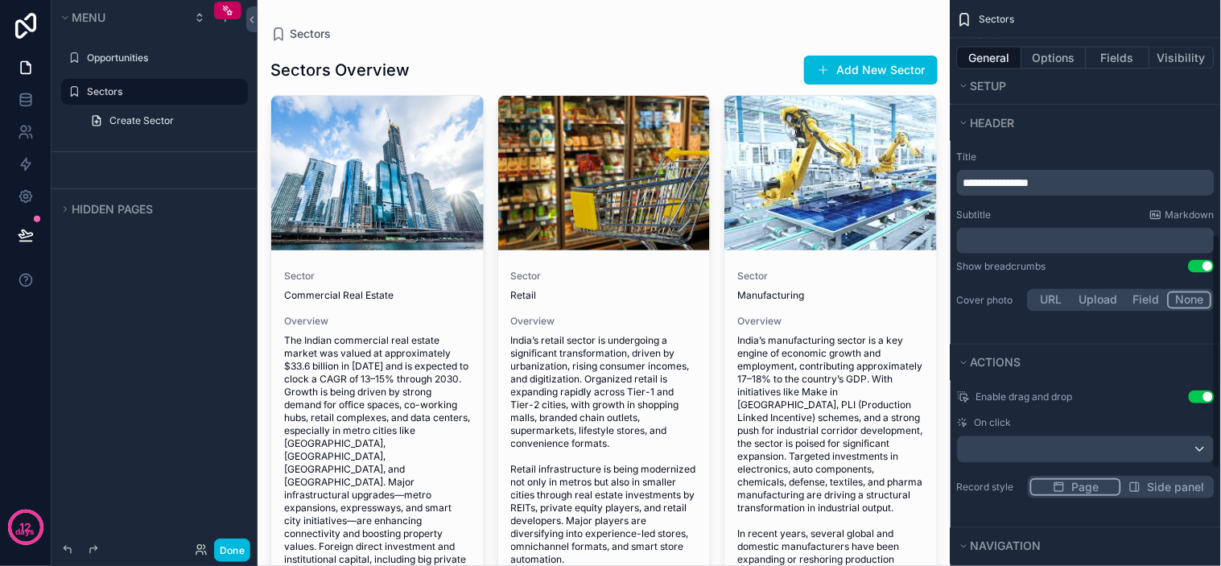
click at [1154, 488] on span "Side panel" at bounding box center [1176, 487] width 57 height 16
click at [1075, 477] on div "Page Side panel" at bounding box center [1121, 487] width 187 height 23
click at [1089, 493] on span "Page" at bounding box center [1084, 487] width 27 height 16
click at [1167, 487] on span "Side panel" at bounding box center [1176, 487] width 57 height 16
click at [1073, 489] on button "Page" at bounding box center [1074, 487] width 89 height 18
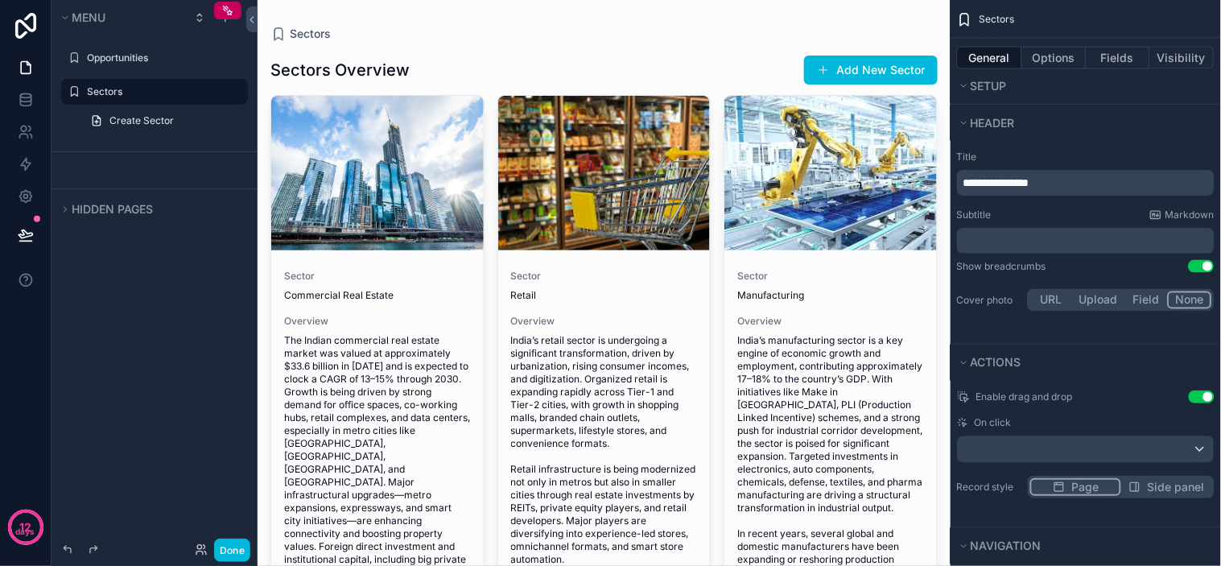
click at [1166, 496] on div "Page Side panel" at bounding box center [1121, 487] width 187 height 23
click at [1157, 491] on span "Side panel" at bounding box center [1176, 487] width 57 height 16
click at [1084, 497] on div "Page Side panel" at bounding box center [1121, 487] width 187 height 23
click at [1084, 494] on span "Page" at bounding box center [1084, 487] width 27 height 16
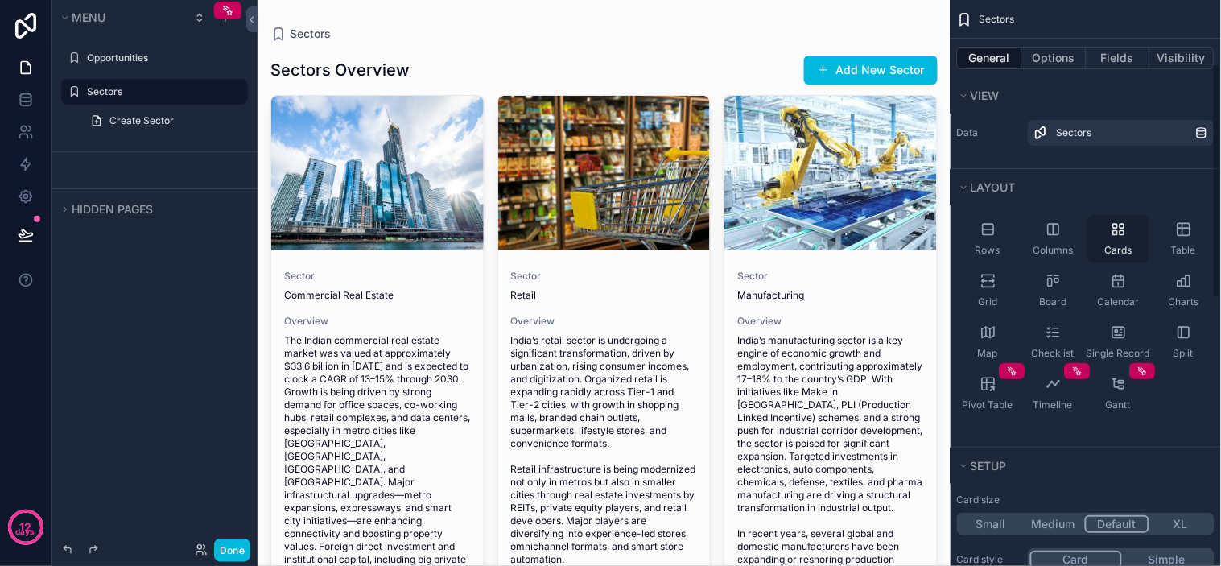
scroll to position [0, 0]
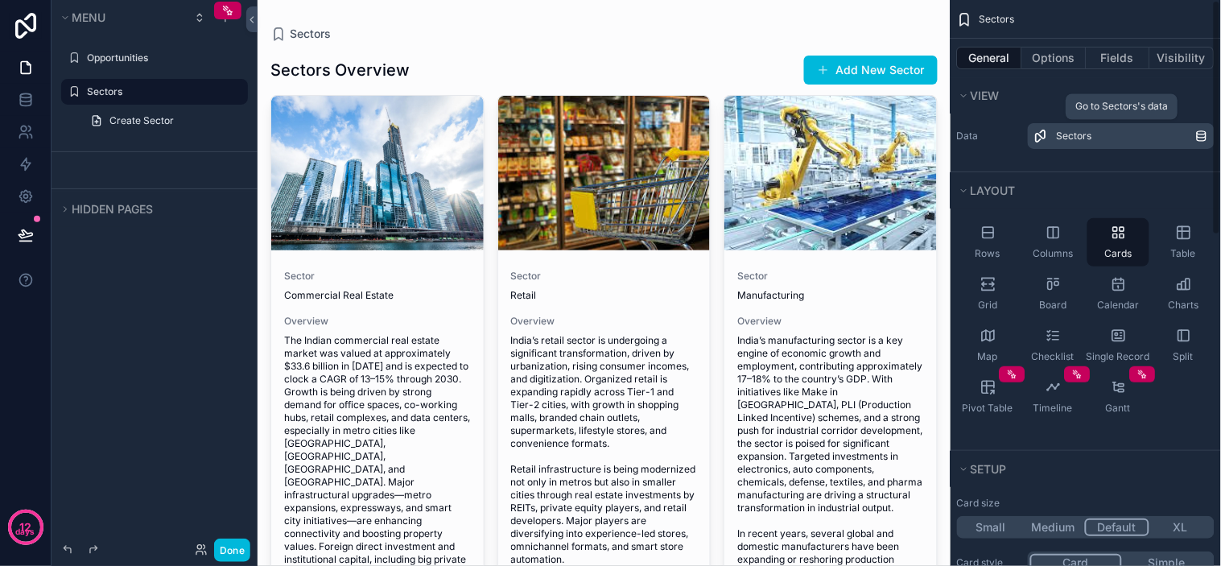
click at [1100, 142] on div "Sectors" at bounding box center [1126, 136] width 138 height 13
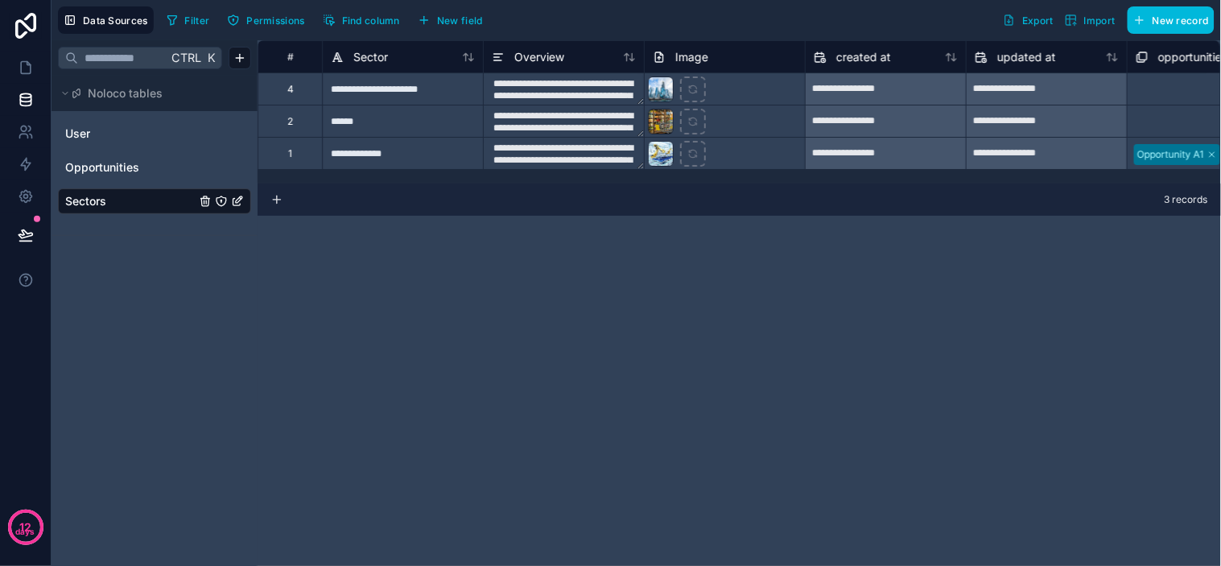
click at [235, 202] on icon "Sectors" at bounding box center [237, 201] width 13 height 13
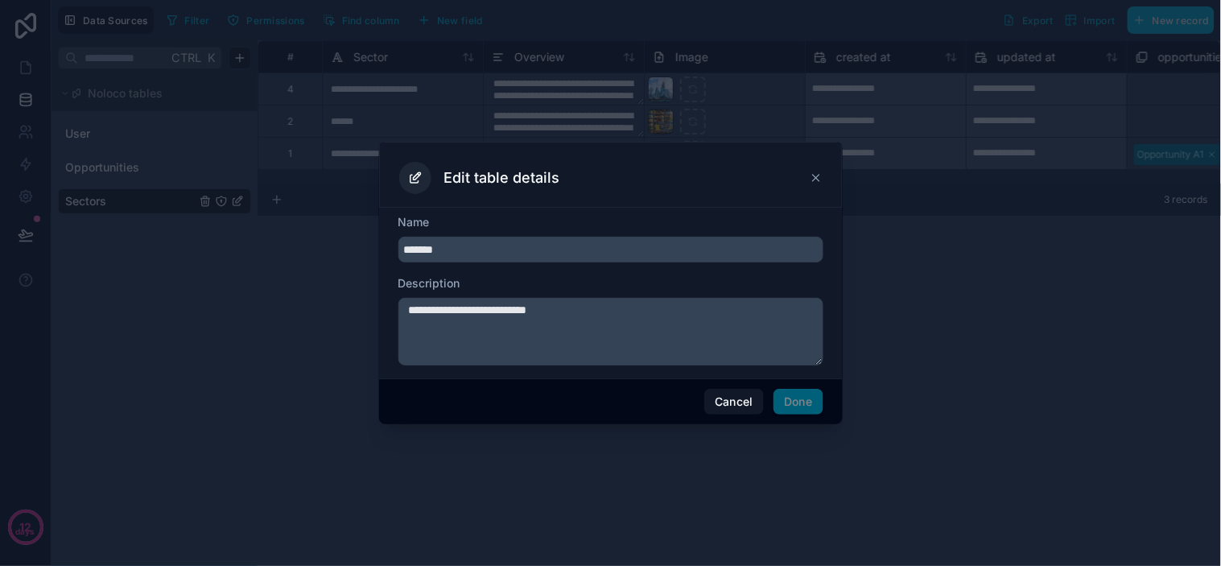
click at [813, 183] on icon at bounding box center [816, 177] width 13 height 13
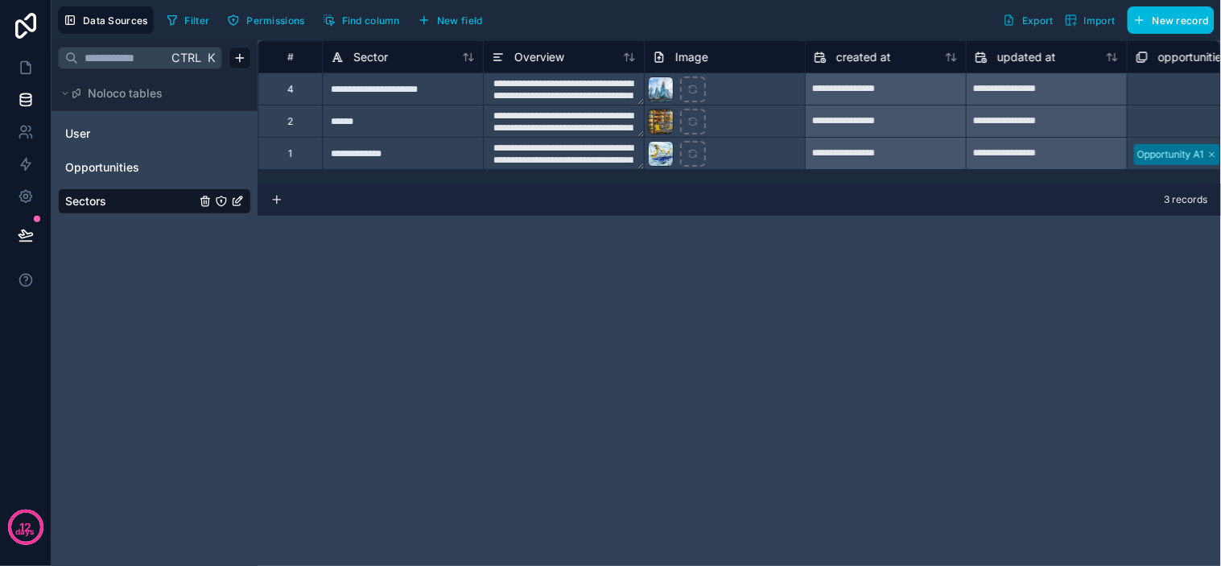
click at [842, 287] on div "**********" at bounding box center [740, 303] width 964 height 526
click at [28, 68] on icon at bounding box center [26, 68] width 16 height 16
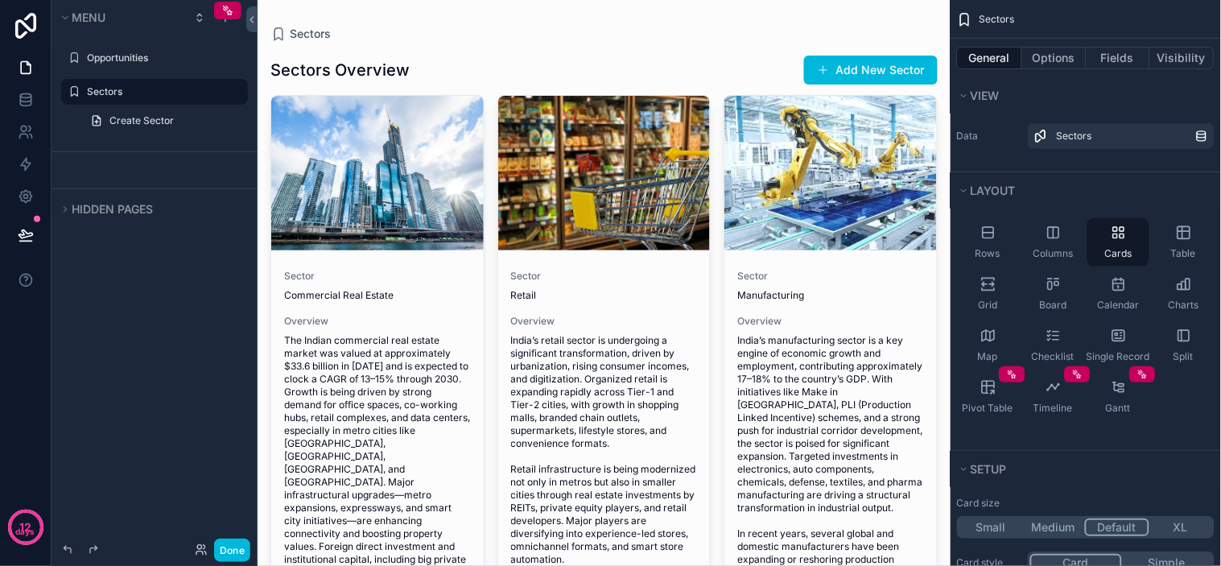
click at [691, 38] on div "Sectors" at bounding box center [603, 34] width 667 height 16
click at [678, 48] on div "Sectors Overview Add New Sector Sector Commercial Real Estate Overview The Indi…" at bounding box center [603, 458] width 667 height 833
click at [661, 24] on div "Sectors Sectors Overview Add New Sector Sector Commercial Real Estate Overview …" at bounding box center [604, 437] width 693 height 875
click at [576, 14] on div "Sectors Sectors Overview Add New Sector Sector Commercial Real Estate Overview …" at bounding box center [604, 437] width 693 height 875
drag, startPoint x: 553, startPoint y: 14, endPoint x: 513, endPoint y: 5, distance: 41.4
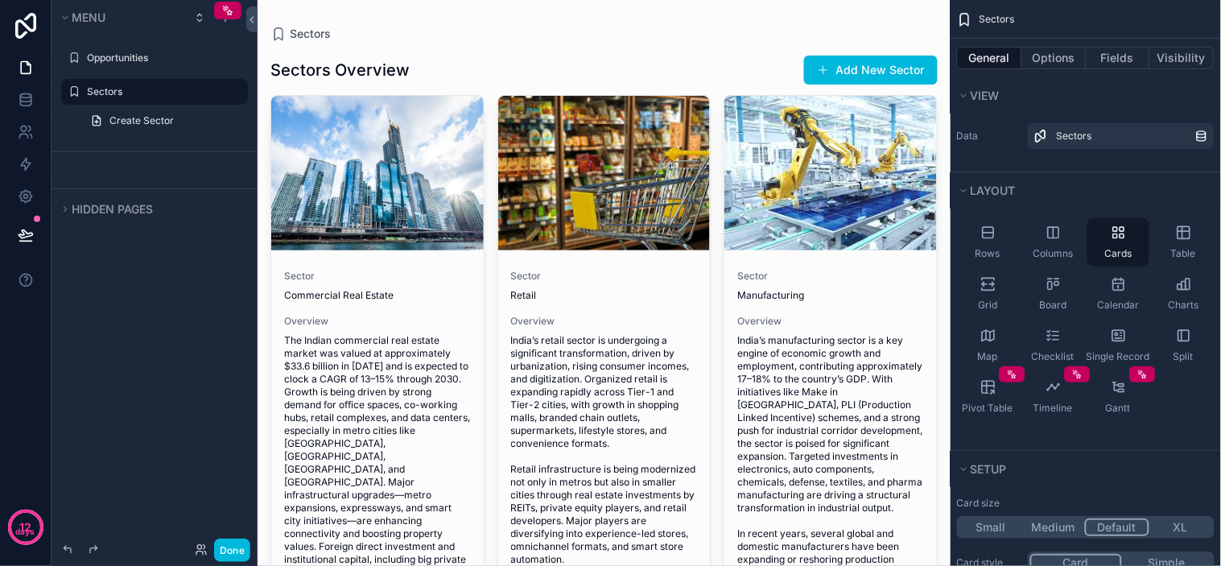
click at [549, 11] on div "Sectors Sectors Overview Add New Sector Sector Commercial Real Estate Overview …" at bounding box center [604, 437] width 693 height 875
click at [512, 4] on div "Sectors Sectors Overview Add New Sector Sector Commercial Real Estate Overview …" at bounding box center [604, 437] width 693 height 875
click at [488, 22] on div "Sectors Sectors Overview Add New Sector Sector Commercial Real Estate Overview …" at bounding box center [604, 437] width 693 height 875
click at [495, 25] on div "Sectors Sectors Overview Add New Sector Sector Commercial Real Estate Overview …" at bounding box center [604, 437] width 693 height 875
click at [493, 27] on div "Sectors" at bounding box center [603, 34] width 667 height 16
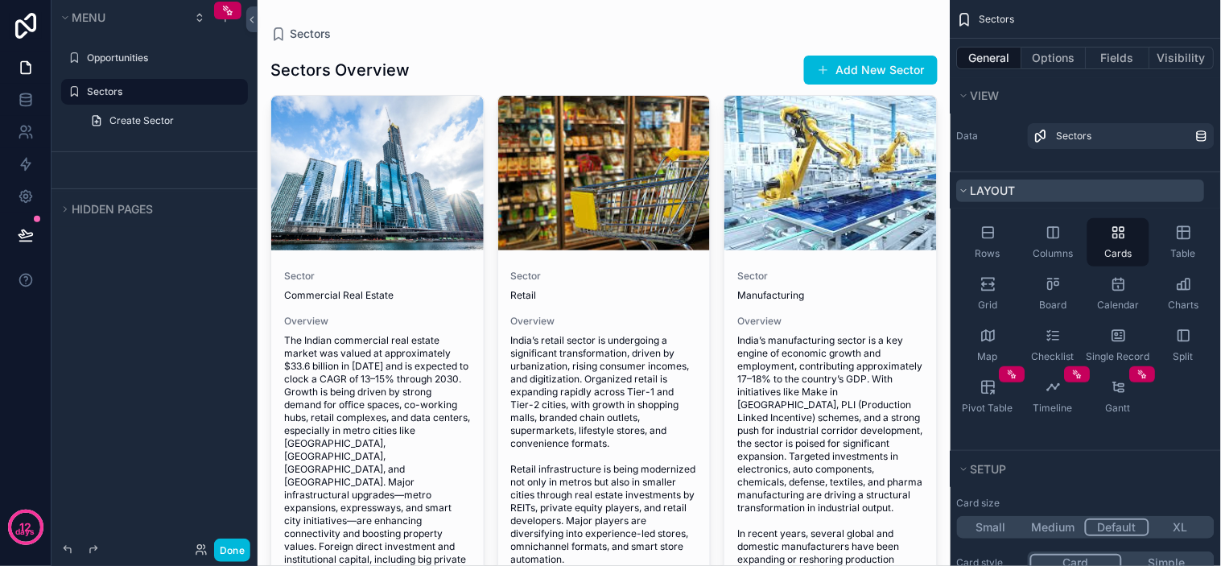
click at [1133, 194] on button "Layout" at bounding box center [1081, 191] width 248 height 23
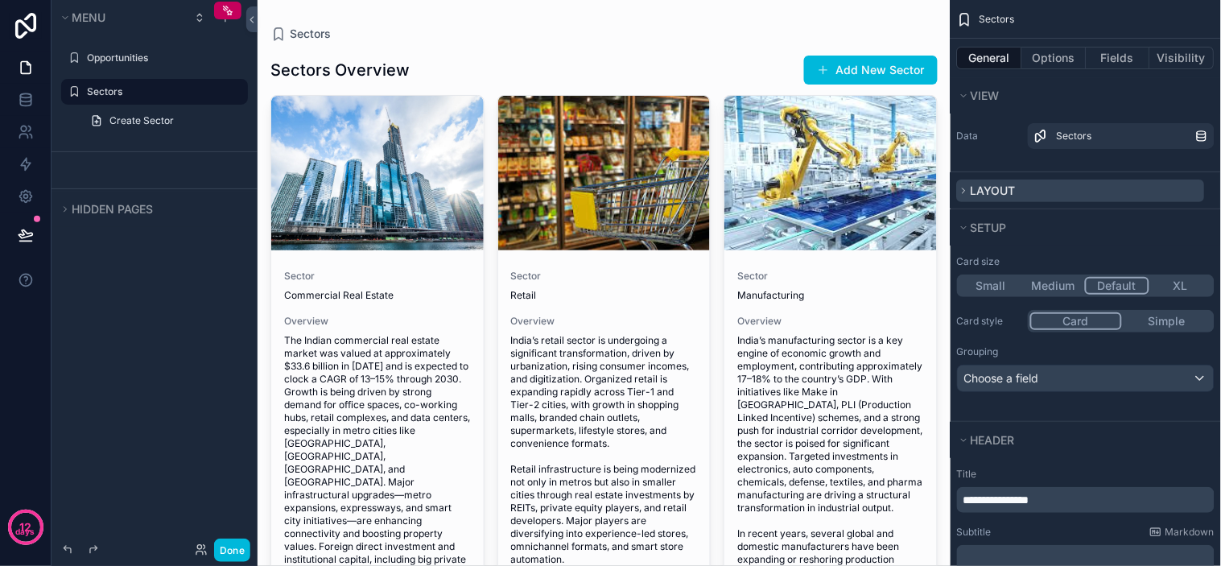
click at [1074, 198] on button "Layout" at bounding box center [1081, 191] width 248 height 23
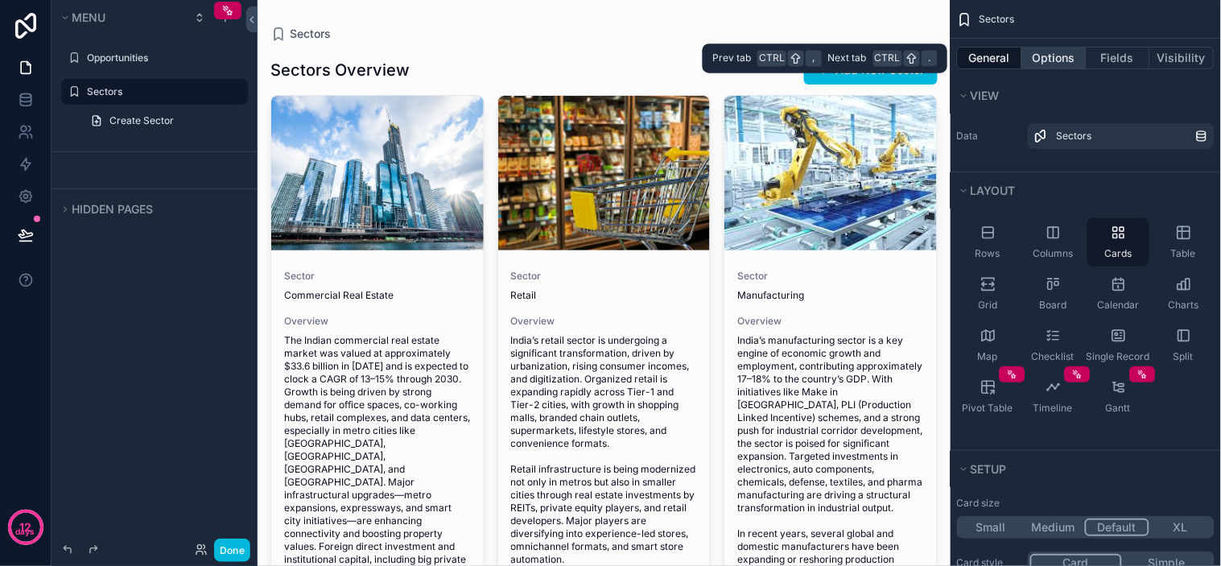
click at [1047, 62] on button "Options" at bounding box center [1054, 58] width 64 height 23
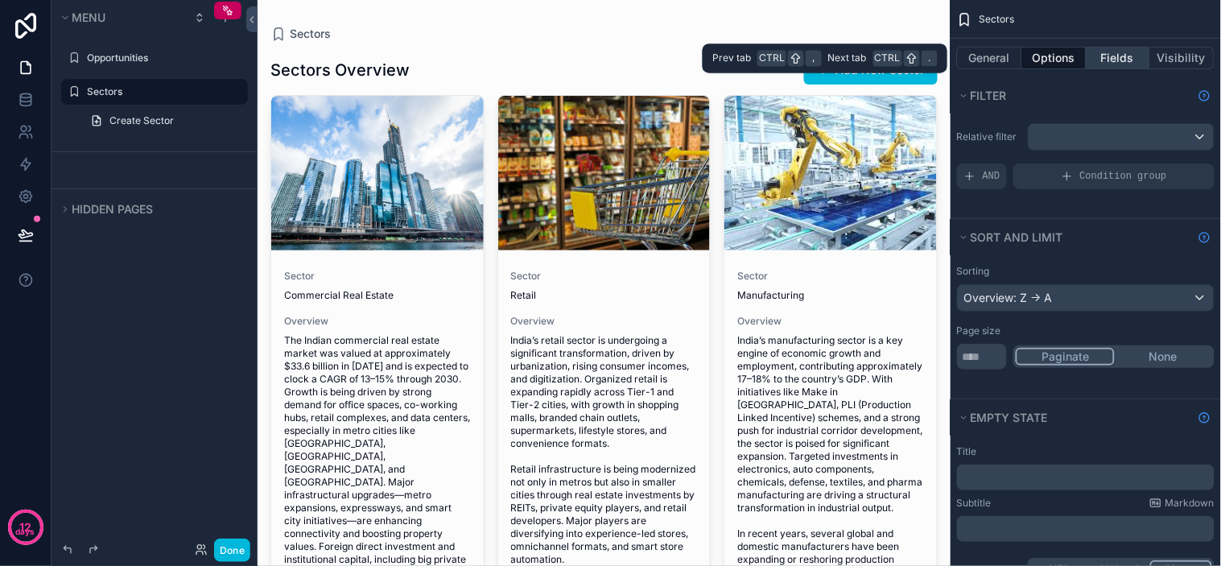
click at [1119, 62] on button "Fields" at bounding box center [1119, 58] width 64 height 23
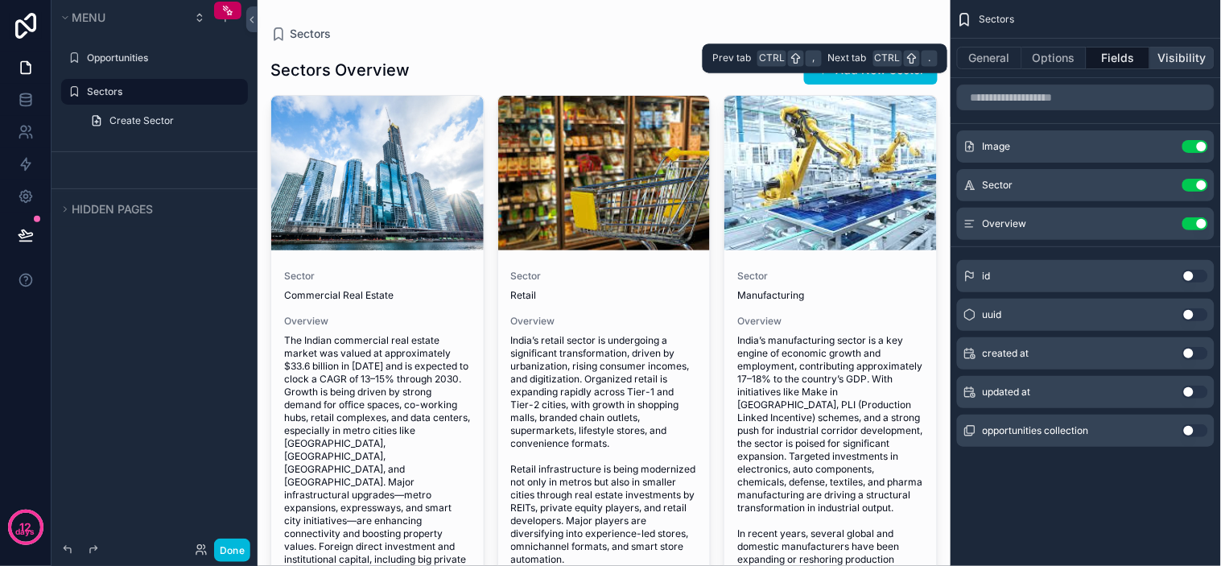
click at [1171, 63] on button "Visibility" at bounding box center [1182, 58] width 64 height 23
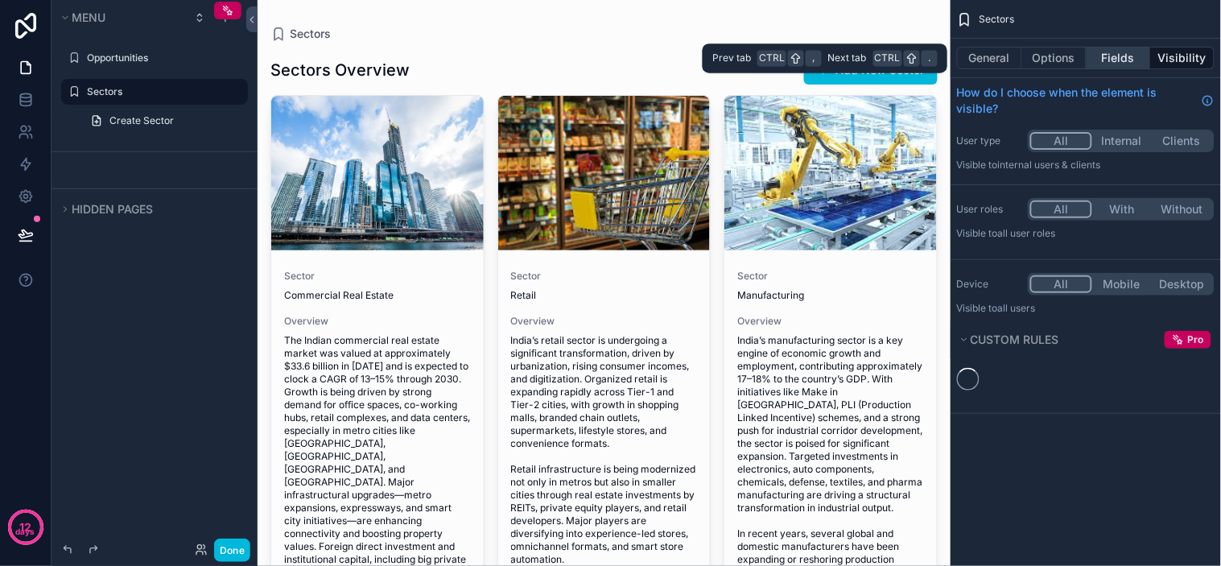
click at [1143, 57] on button "Fields" at bounding box center [1119, 58] width 64 height 23
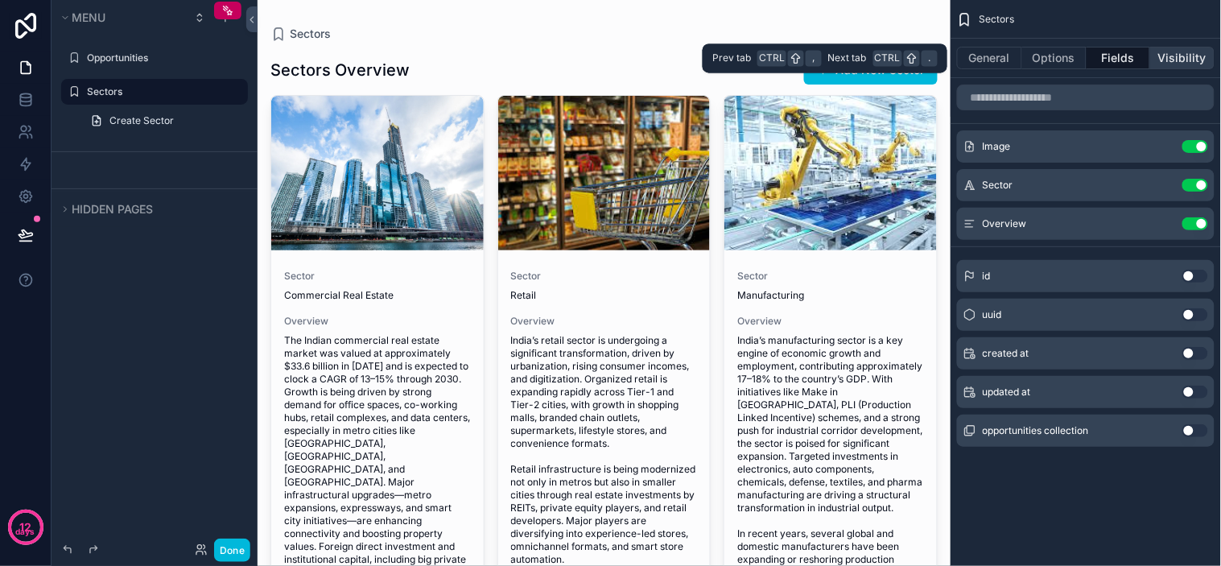
click at [1185, 57] on button "Visibility" at bounding box center [1182, 58] width 64 height 23
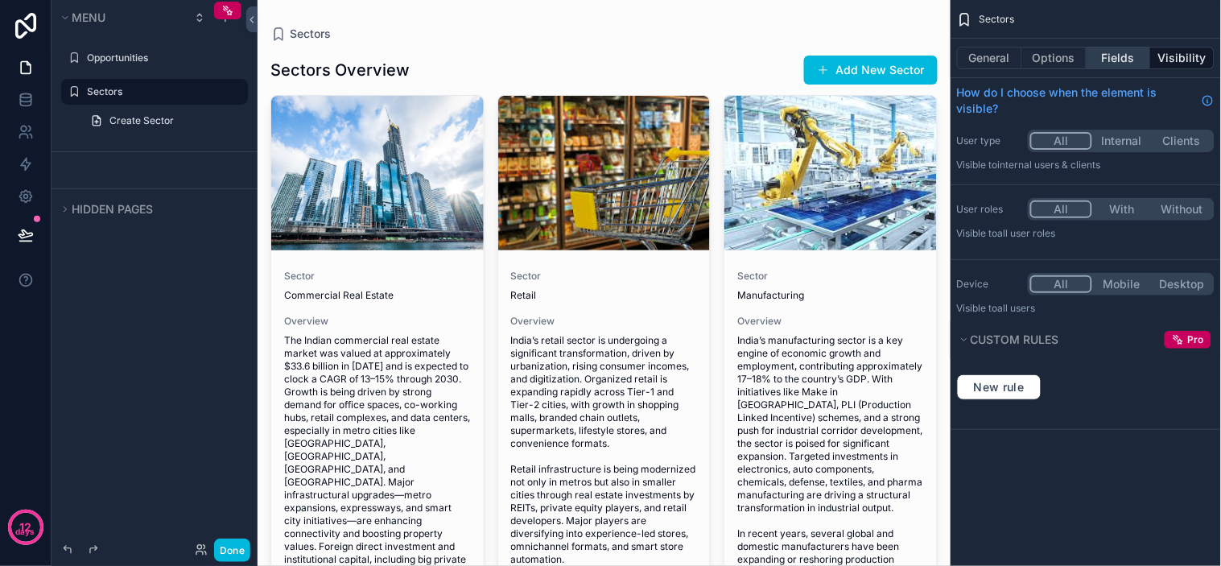
click at [1113, 63] on button "Fields" at bounding box center [1119, 58] width 64 height 23
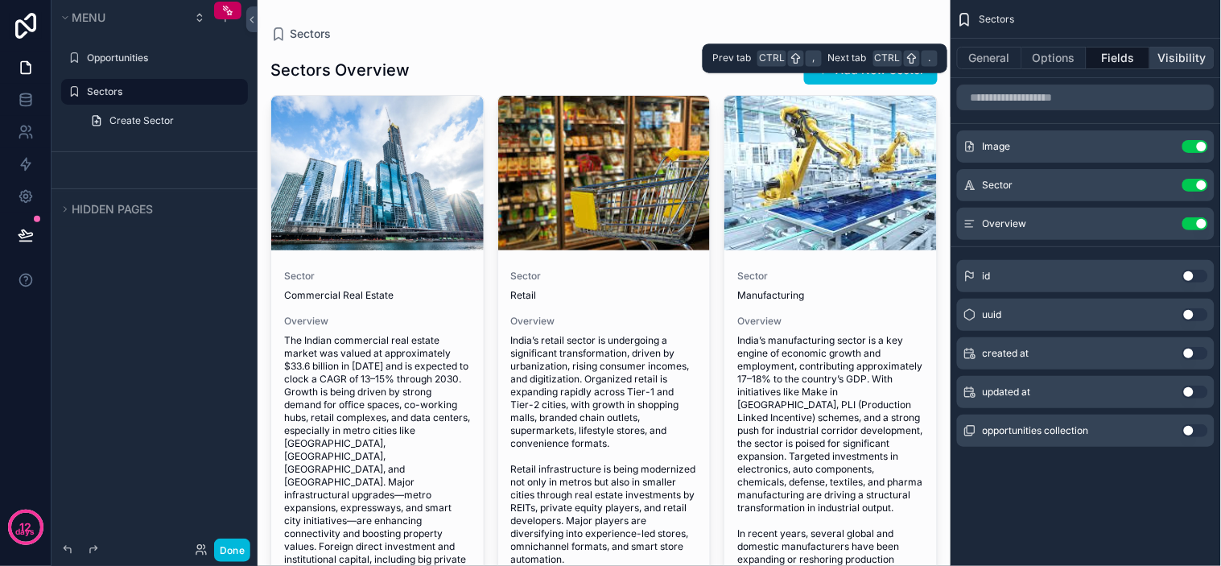
click at [1170, 62] on button "Visibility" at bounding box center [1182, 58] width 64 height 23
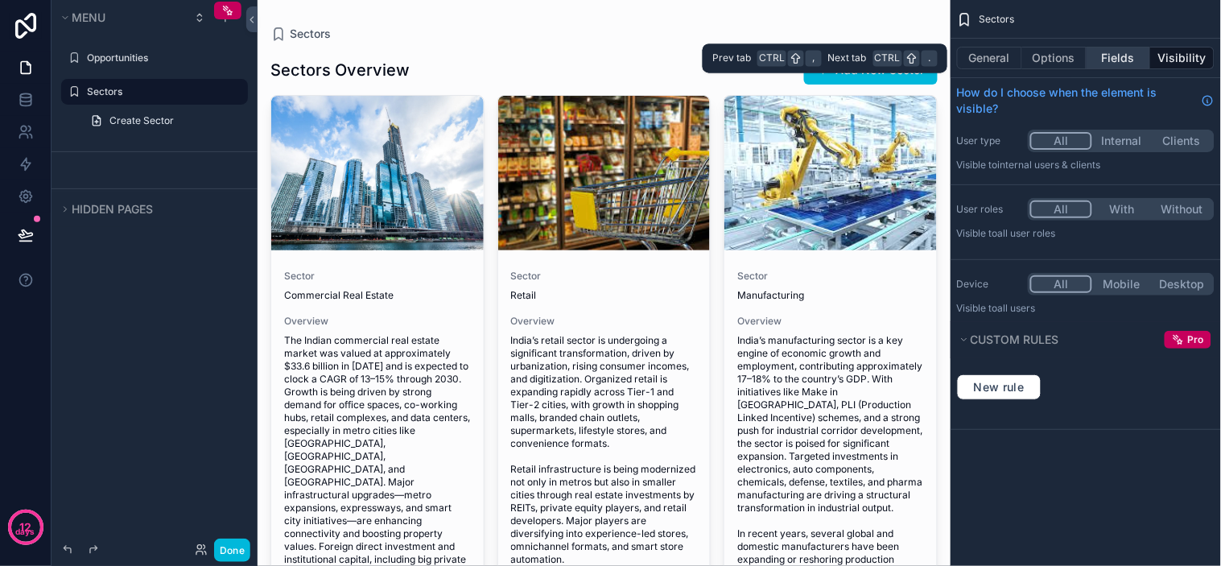
click at [1113, 52] on button "Fields" at bounding box center [1119, 58] width 64 height 23
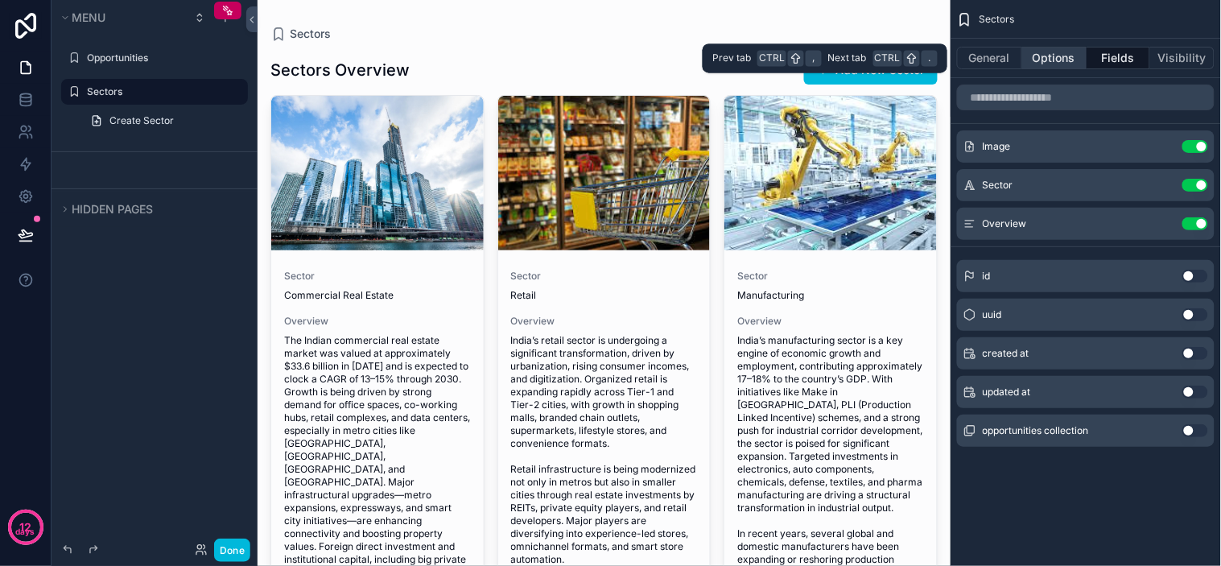
click at [1065, 52] on button "Options" at bounding box center [1054, 58] width 64 height 23
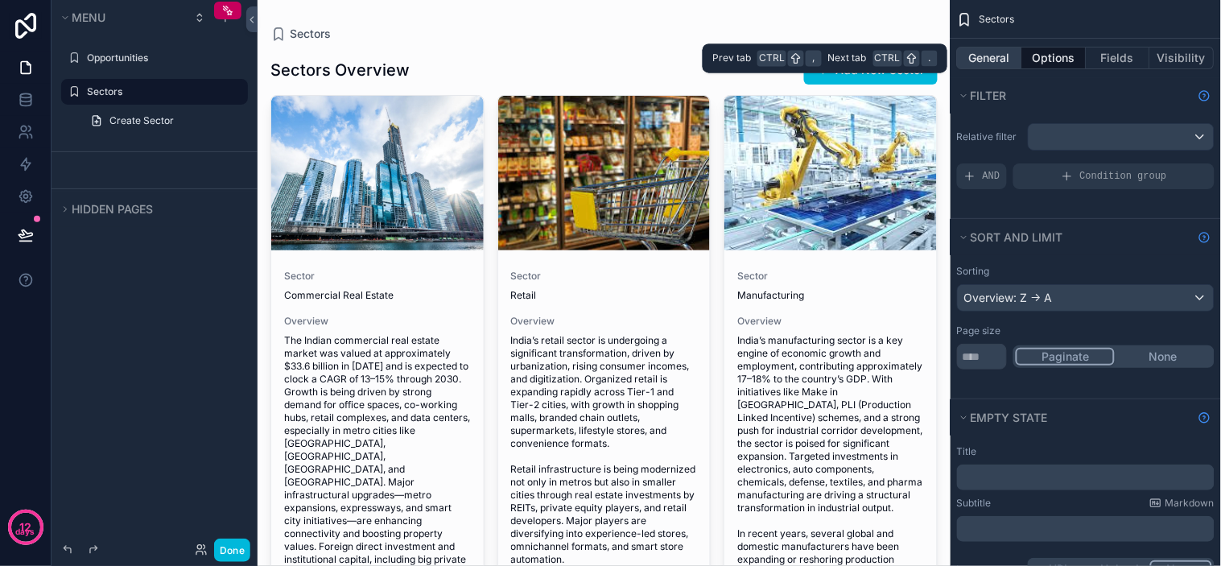
click at [985, 68] on button "General" at bounding box center [989, 58] width 65 height 23
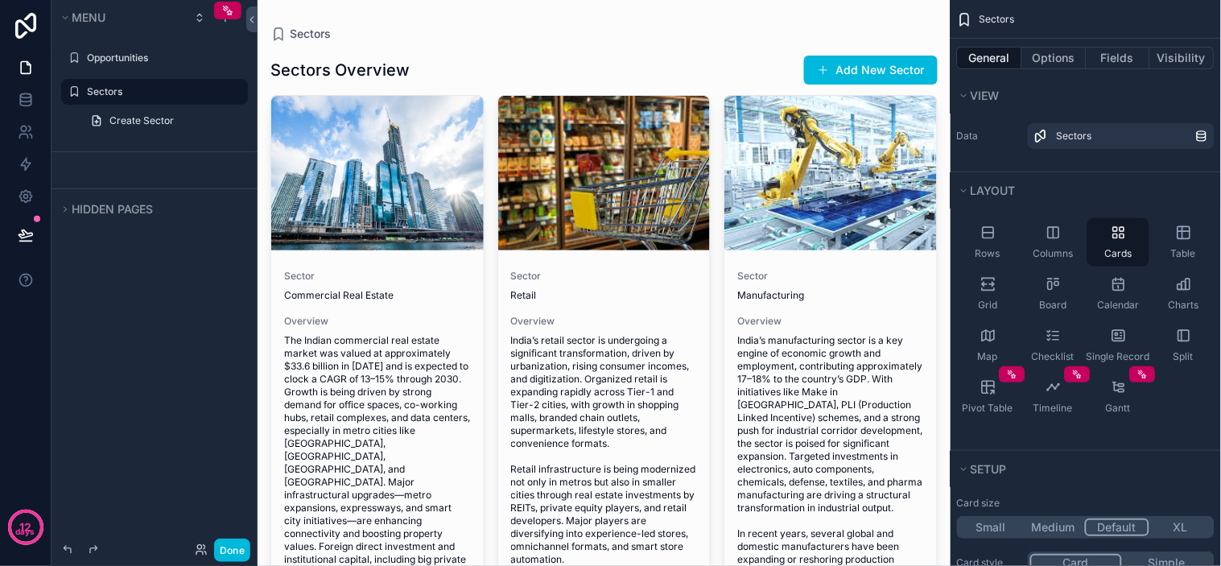
click at [806, 12] on div "Sectors Sectors Overview Add New Sector Sector Commercial Real Estate Overview …" at bounding box center [604, 437] width 693 height 875
click at [737, 19] on div "Sectors Sectors Overview Add New Sector Sector Commercial Real Estate Overview …" at bounding box center [604, 437] width 693 height 875
click at [1053, 61] on button "Options" at bounding box center [1054, 58] width 64 height 23
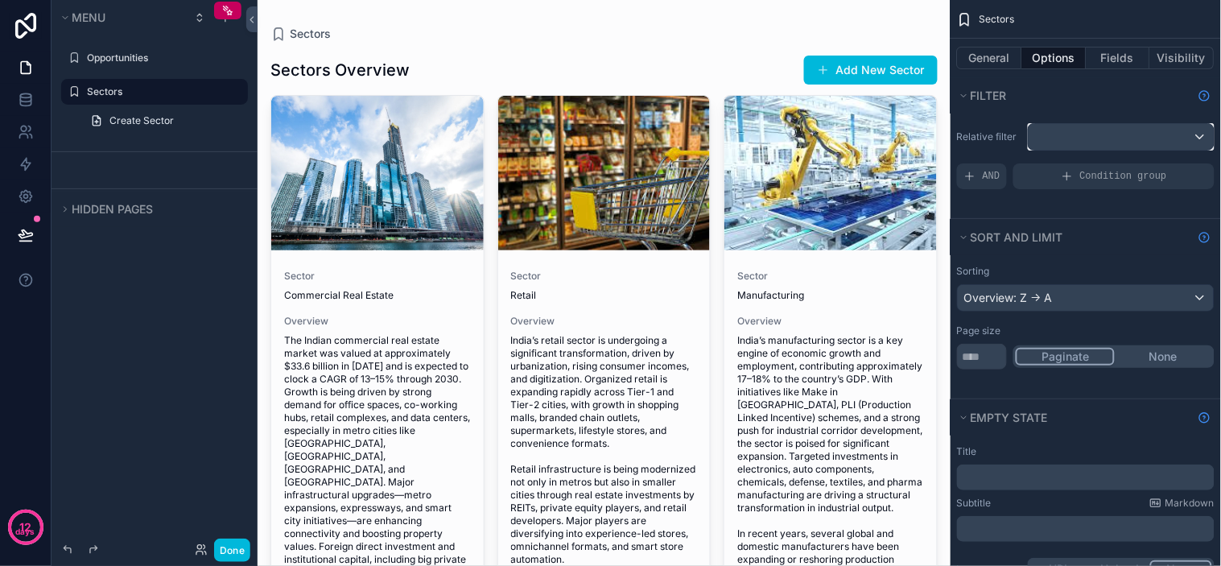
click at [1051, 135] on div "scrollable content" at bounding box center [1121, 137] width 185 height 26
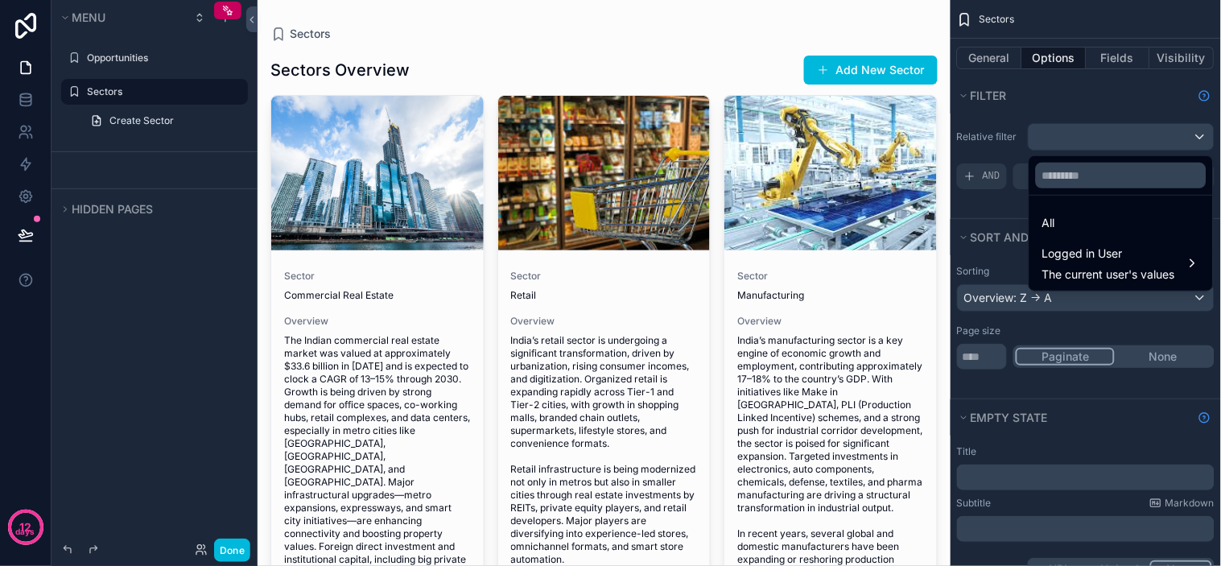
click at [1066, 130] on div "scrollable content" at bounding box center [610, 283] width 1221 height 566
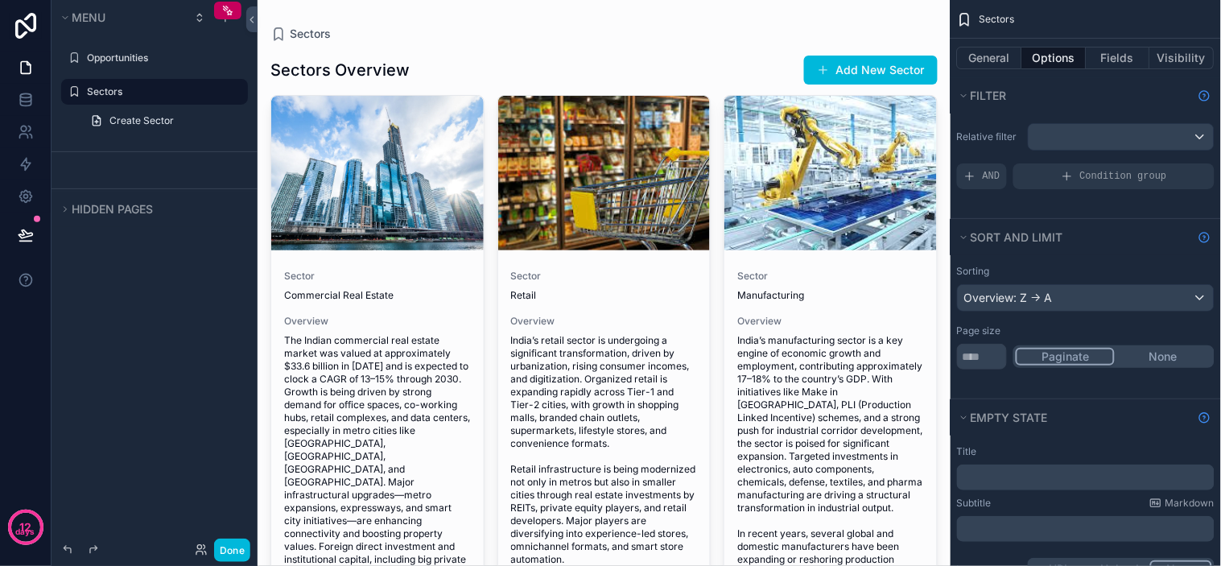
click at [1075, 109] on div "Filter" at bounding box center [1086, 95] width 270 height 36
click at [1082, 108] on div "Filter" at bounding box center [1086, 95] width 270 height 36
click at [1089, 108] on div "Filter" at bounding box center [1086, 95] width 270 height 36
click at [1100, 58] on button "Fields" at bounding box center [1119, 58] width 64 height 23
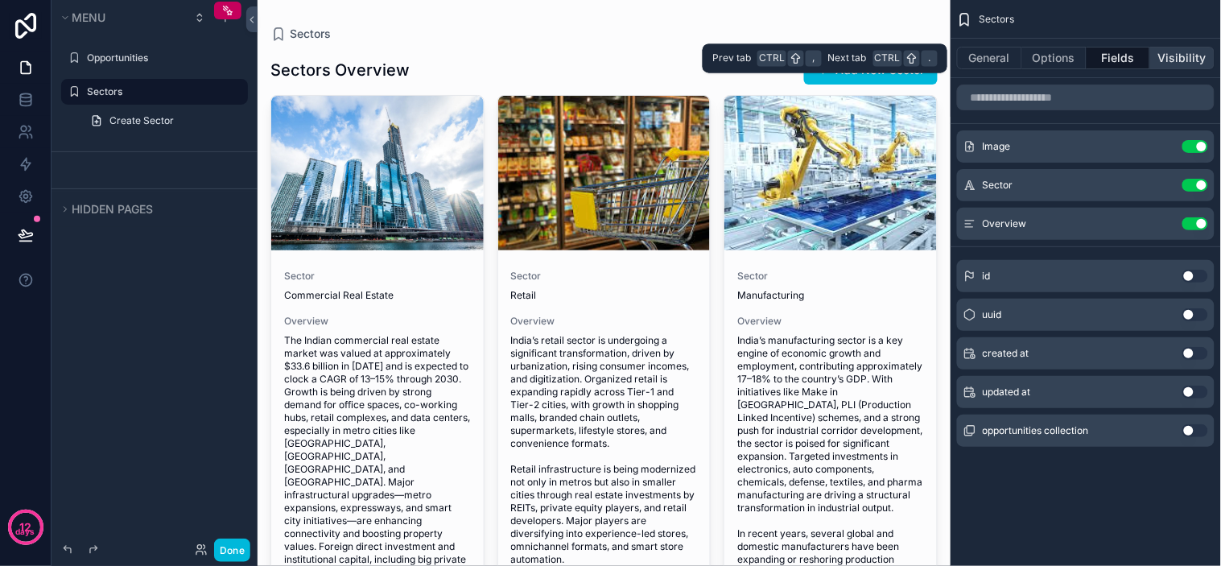
click at [1179, 51] on button "Visibility" at bounding box center [1182, 58] width 64 height 23
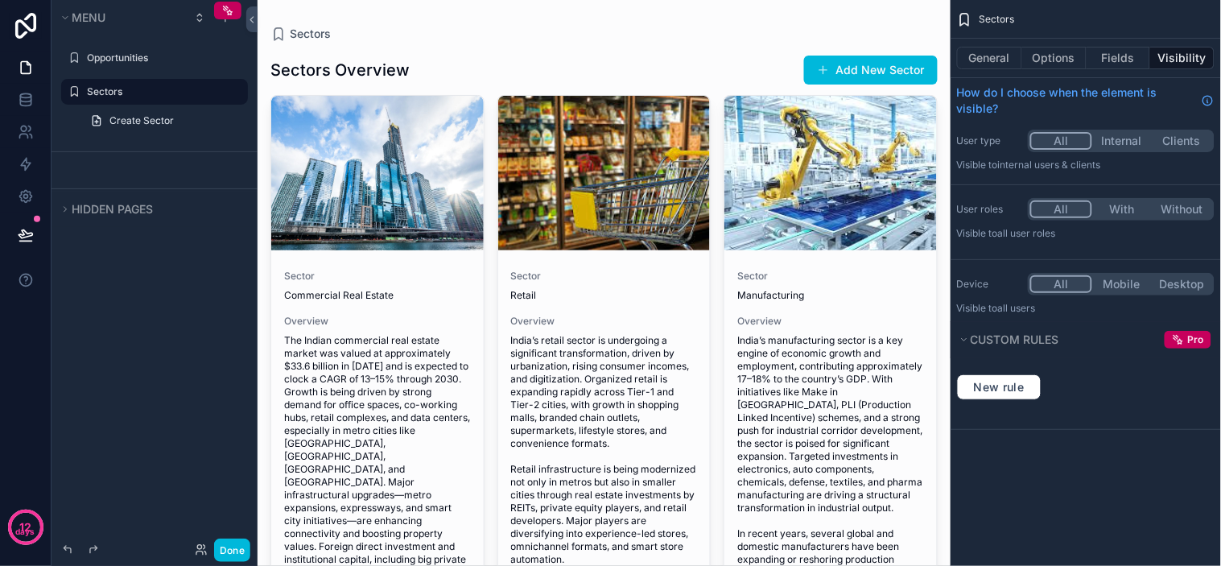
click at [1018, 455] on div "Sectors General Options Fields Visibility How do I choose when the element is v…" at bounding box center [1086, 228] width 270 height 456
click at [598, 75] on div "Sectors Overview Add New Sector" at bounding box center [603, 70] width 667 height 31
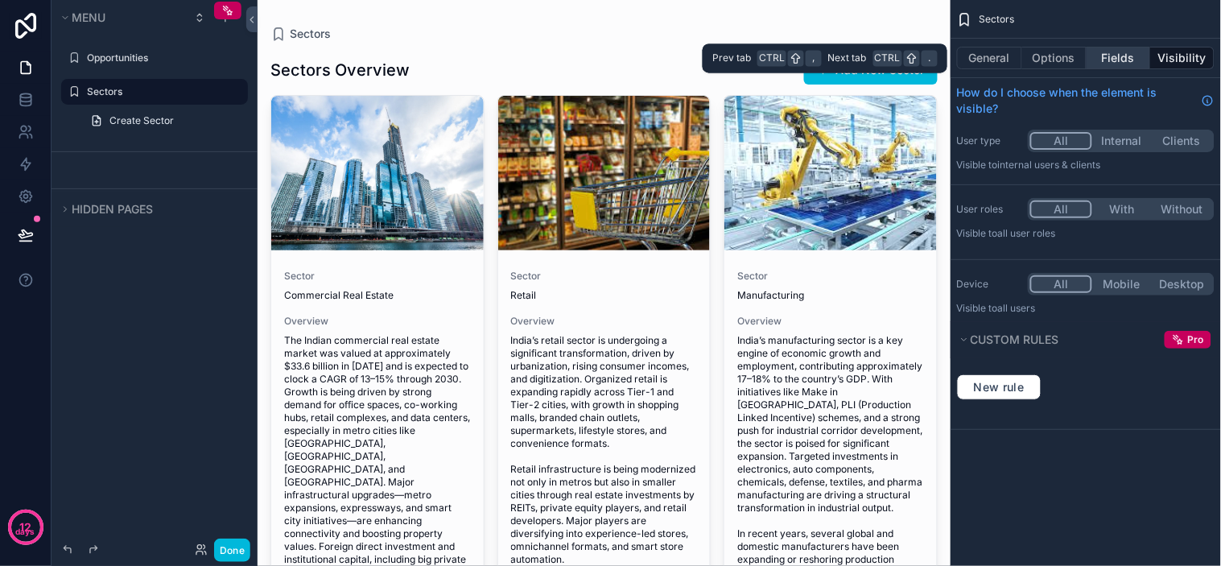
click at [1135, 64] on button "Fields" at bounding box center [1119, 58] width 64 height 23
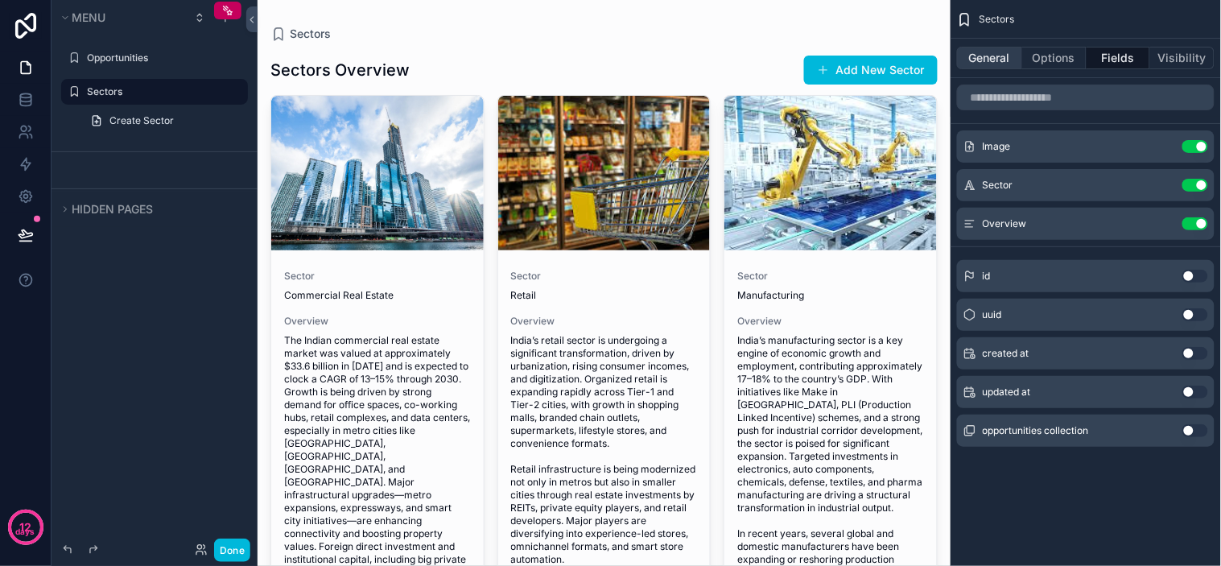
click at [992, 60] on button "General" at bounding box center [989, 58] width 65 height 23
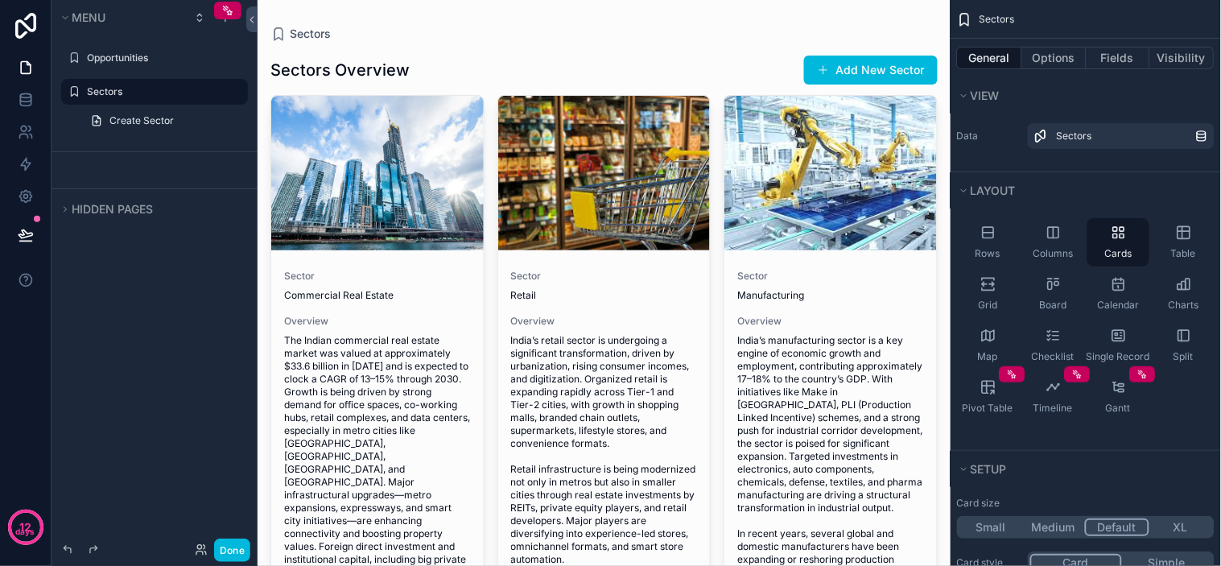
click at [599, 19] on div "Sectors Sectors Overview Add New Sector Sector Commercial Real Estate Overview …" at bounding box center [604, 437] width 693 height 875
drag, startPoint x: 1123, startPoint y: 340, endPoint x: 683, endPoint y: 242, distance: 451.2
click at [1124, 340] on icon "scrollable content" at bounding box center [1119, 336] width 16 height 16
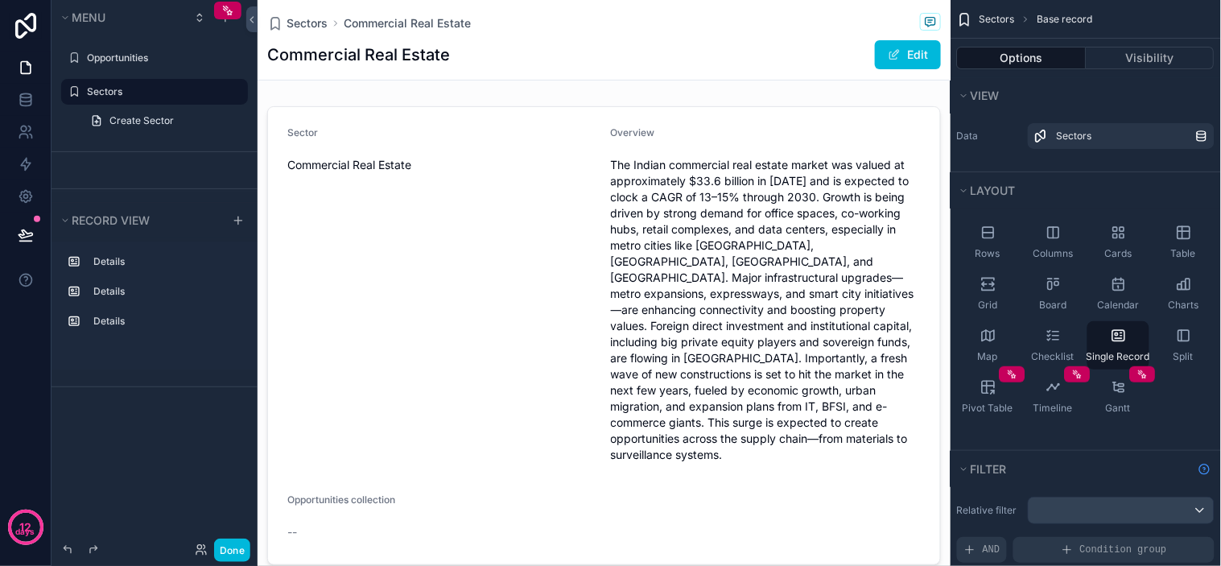
click at [310, 31] on div "Sectors Commercial Real Estate" at bounding box center [604, 23] width 674 height 20
click at [315, 27] on span "Sectors" at bounding box center [307, 23] width 41 height 16
click at [300, 27] on span "Sectors" at bounding box center [307, 23] width 41 height 16
click at [314, 20] on span "Sectors" at bounding box center [307, 23] width 41 height 16
drag, startPoint x: 314, startPoint y: 20, endPoint x: 403, endPoint y: 22, distance: 89.4
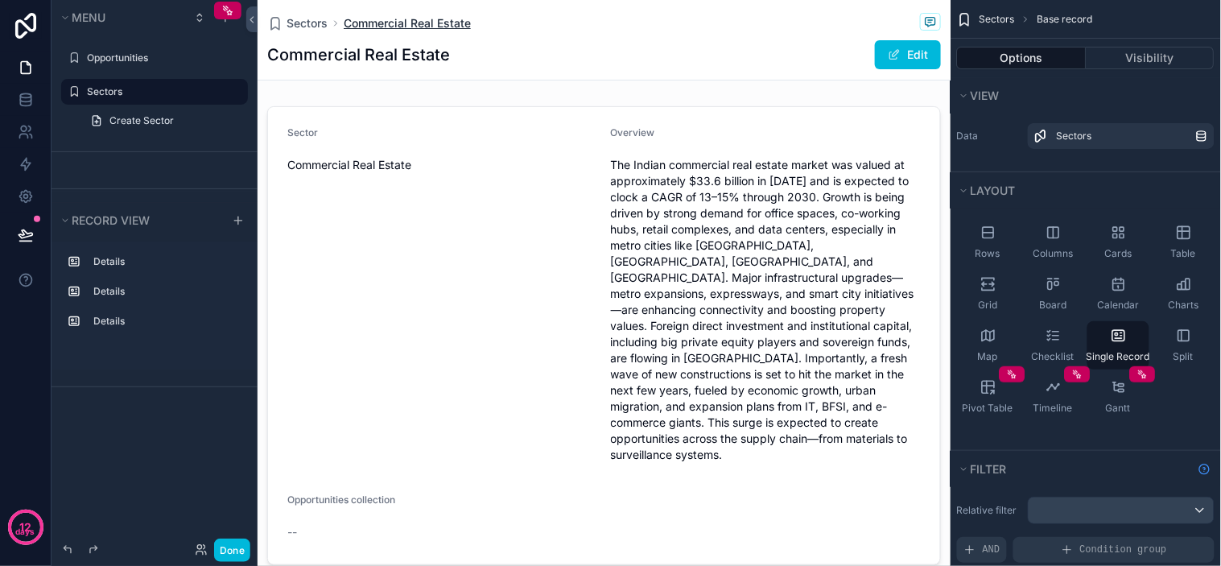
click at [322, 21] on span "Sectors" at bounding box center [307, 23] width 41 height 16
click at [403, 22] on span "Commercial Real Estate" at bounding box center [407, 23] width 127 height 16
click at [293, 26] on span "Sectors" at bounding box center [307, 23] width 41 height 16
click at [27, 67] on icon at bounding box center [26, 68] width 16 height 16
click at [1121, 238] on icon "scrollable content" at bounding box center [1119, 233] width 16 height 16
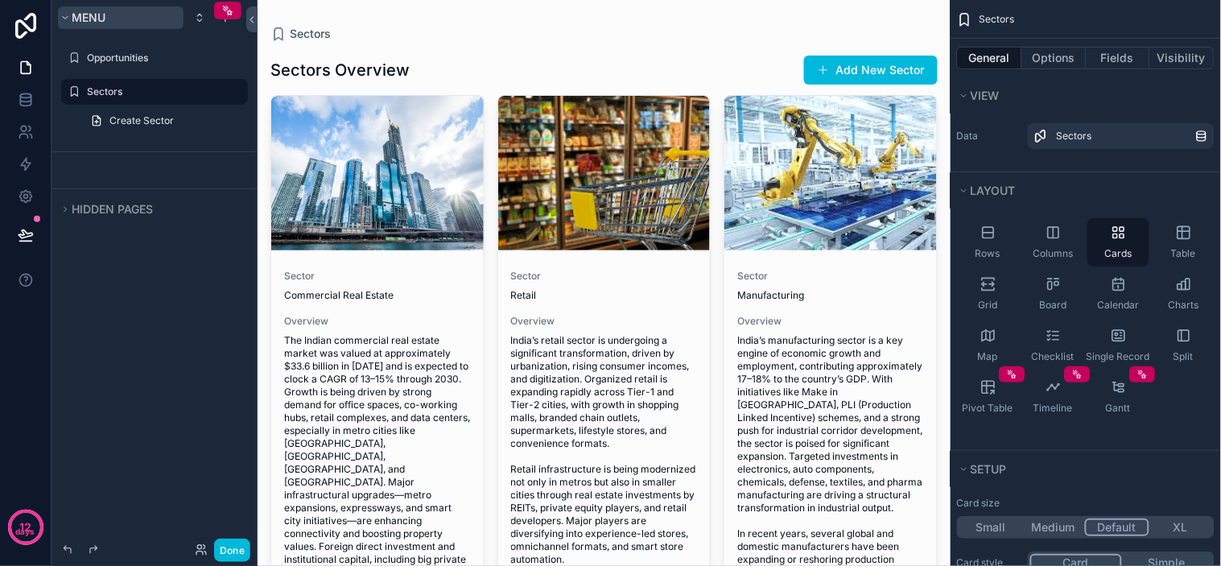
click at [108, 16] on button "Menu" at bounding box center [121, 17] width 126 height 23
click at [27, 518] on span "12 days" at bounding box center [25, 527] width 19 height 23
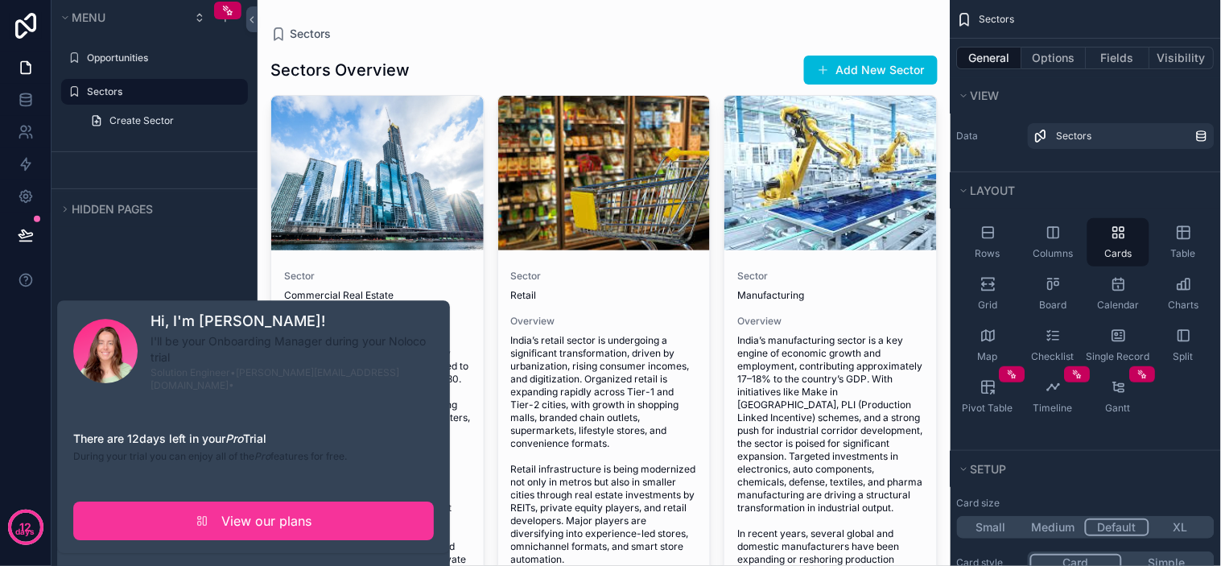
click at [2, 350] on div "12 days" at bounding box center [26, 283] width 52 height 566
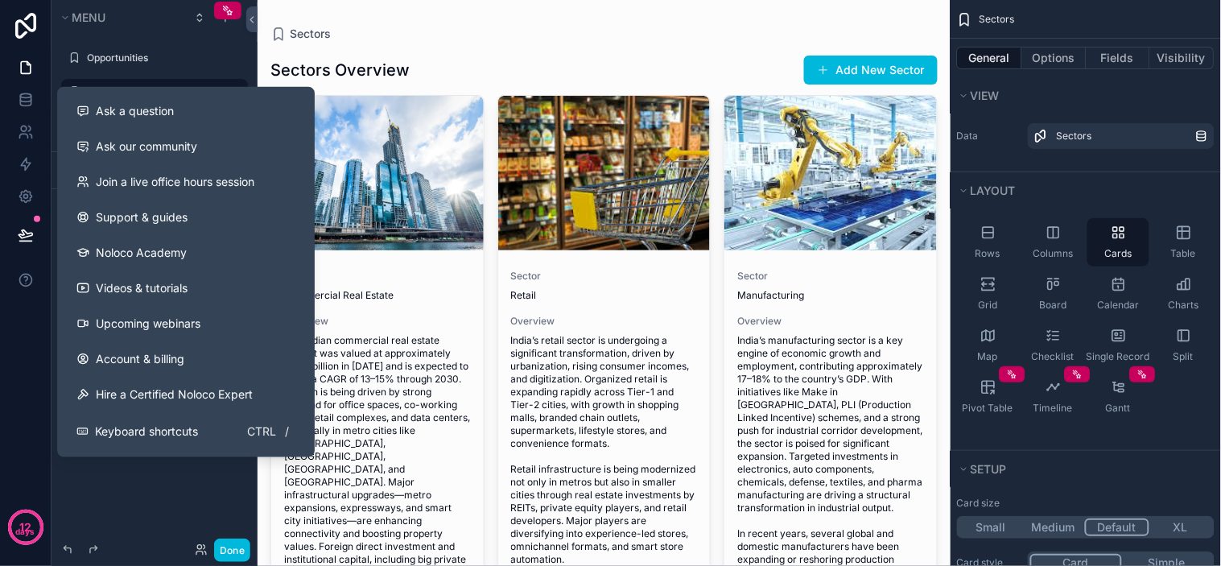
click at [11, 392] on div "12 days" at bounding box center [26, 283] width 52 height 566
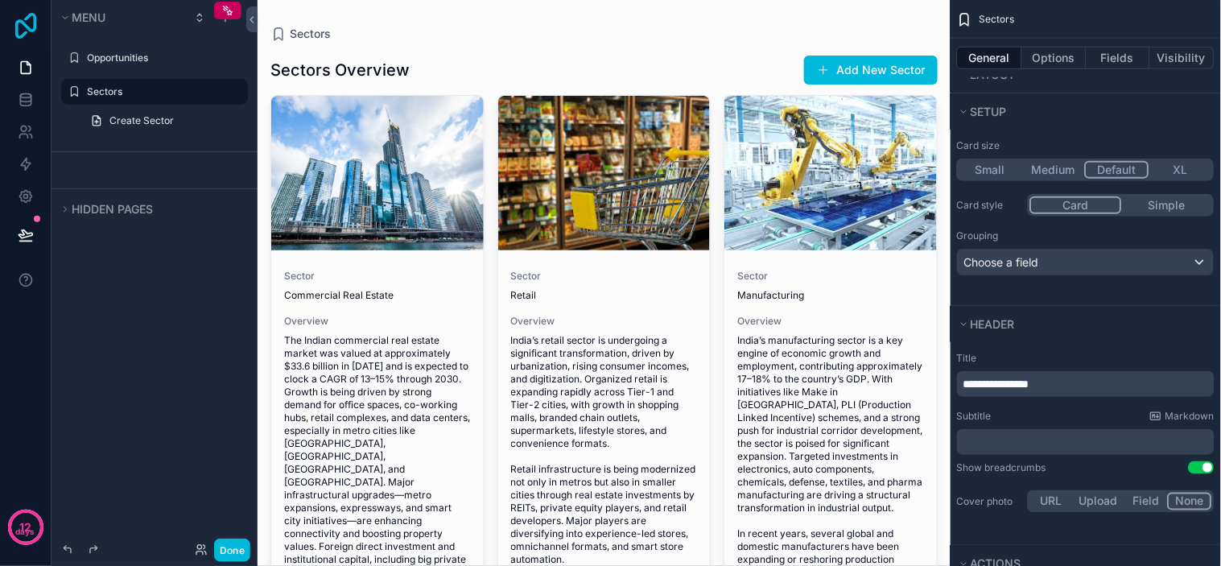
click at [22, 27] on icon at bounding box center [26, 26] width 32 height 26
